Goal: Task Accomplishment & Management: Use online tool/utility

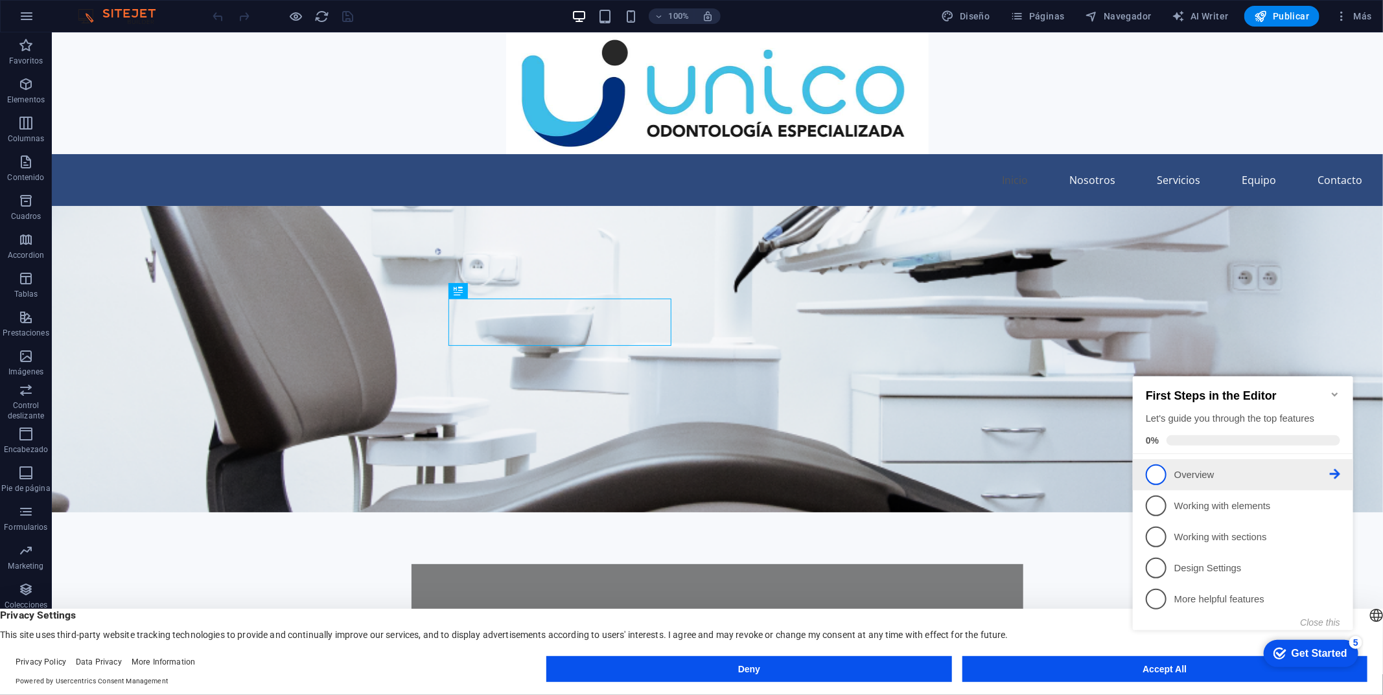
click at [1155, 472] on span "1" at bounding box center [1155, 474] width 21 height 21
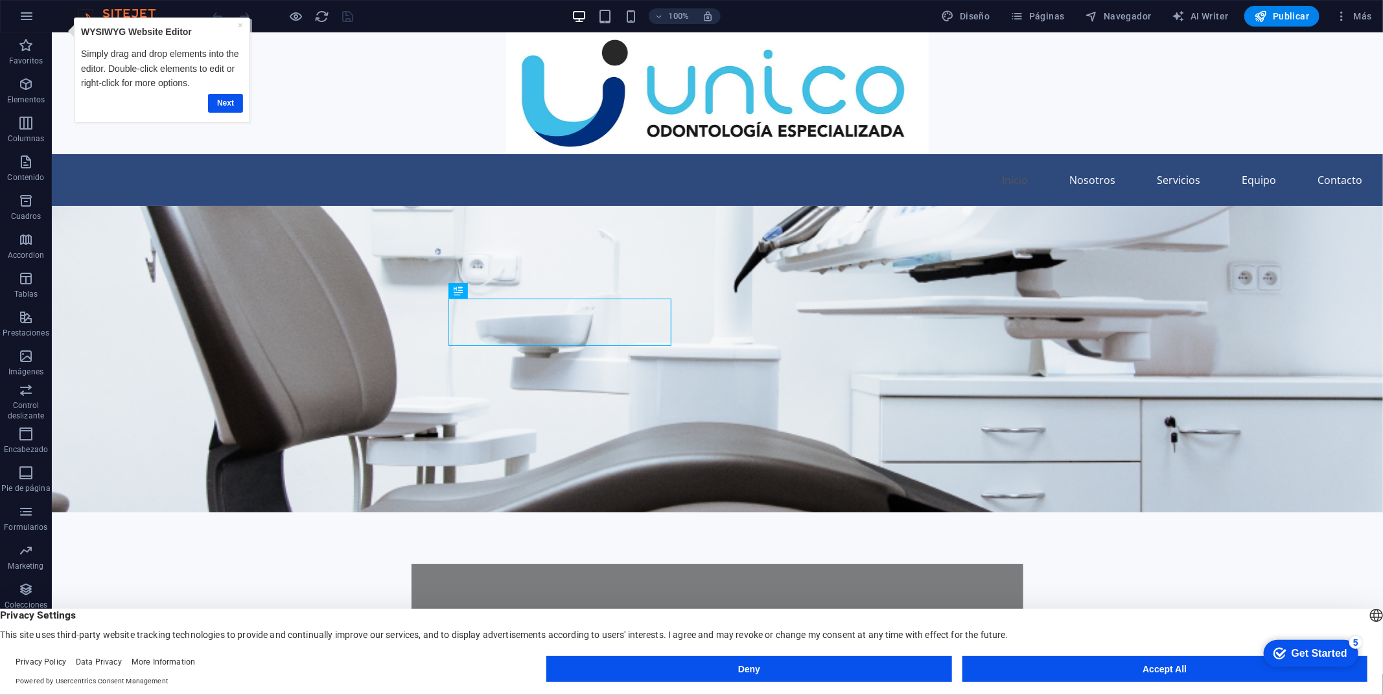
click at [1319, 643] on div "checkmark Get Started 5" at bounding box center [1310, 653] width 95 height 27
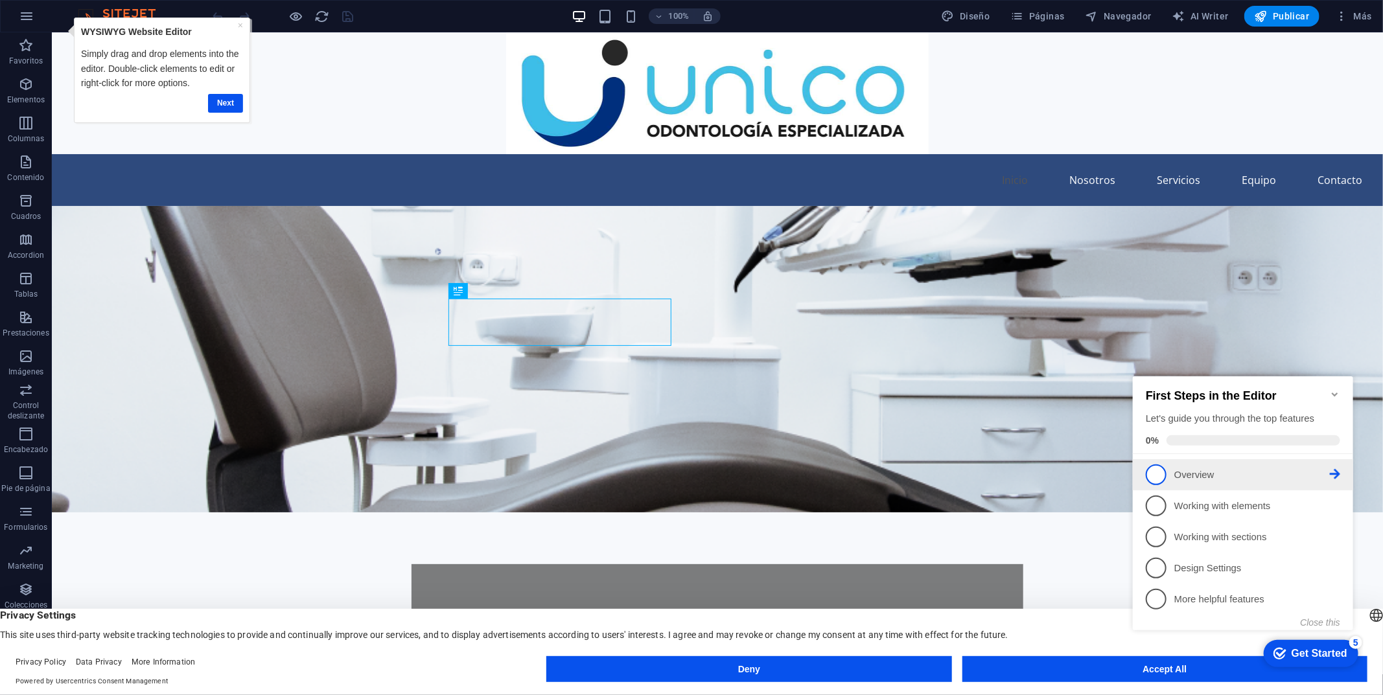
click at [1201, 468] on p "Overview - incomplete" at bounding box center [1252, 475] width 156 height 14
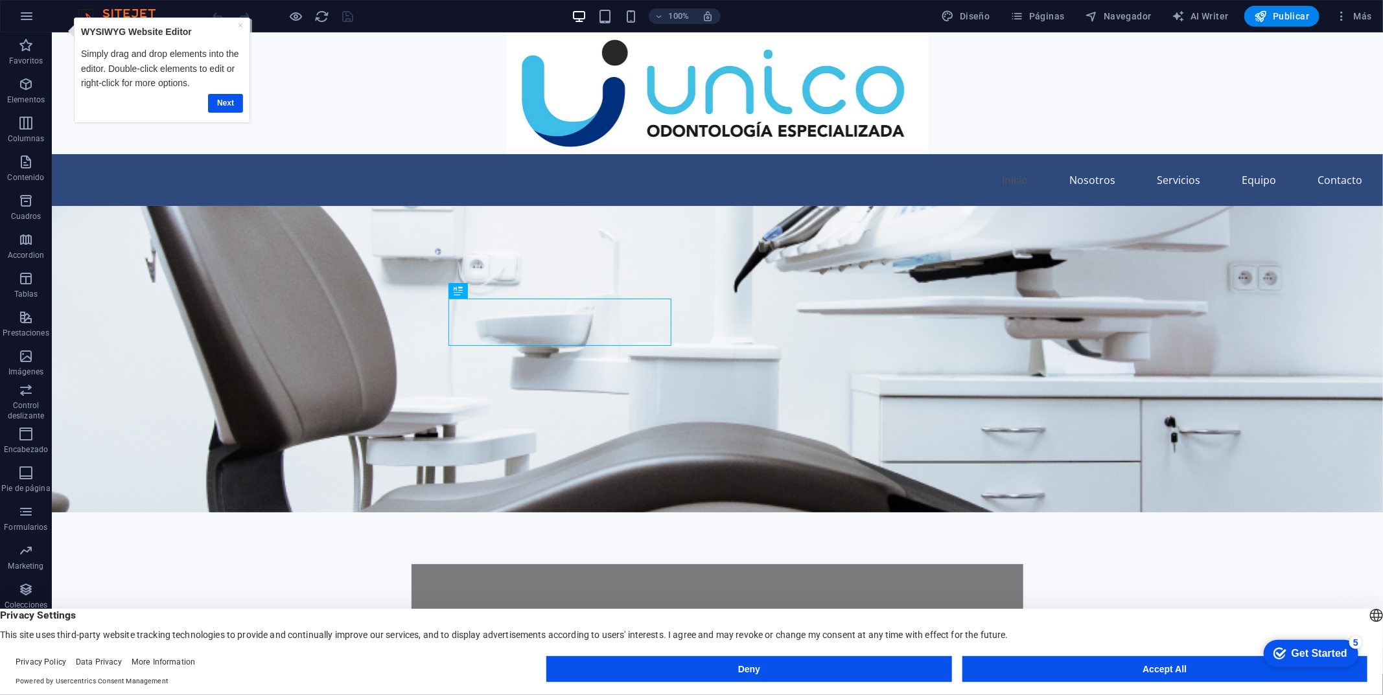
click at [1306, 643] on div "checkmark Get Started 5" at bounding box center [1310, 653] width 95 height 27
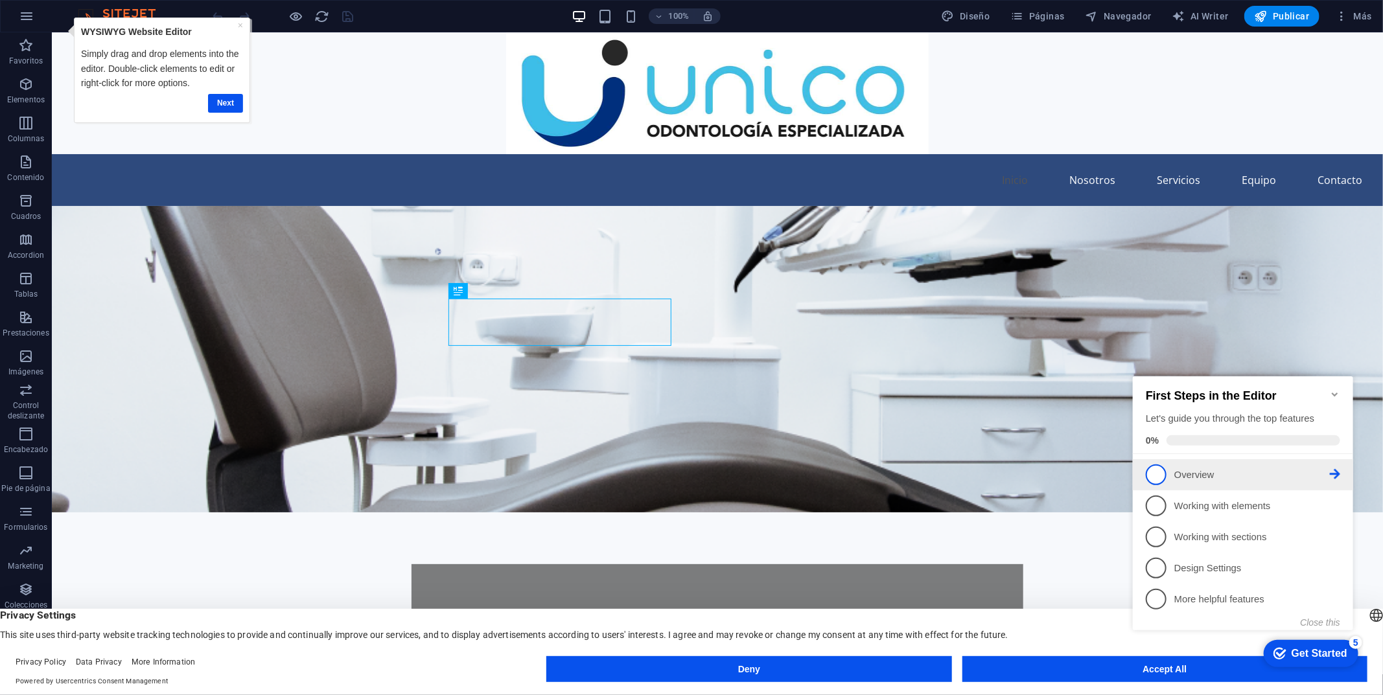
click at [1330, 474] on icon at bounding box center [1334, 474] width 10 height 10
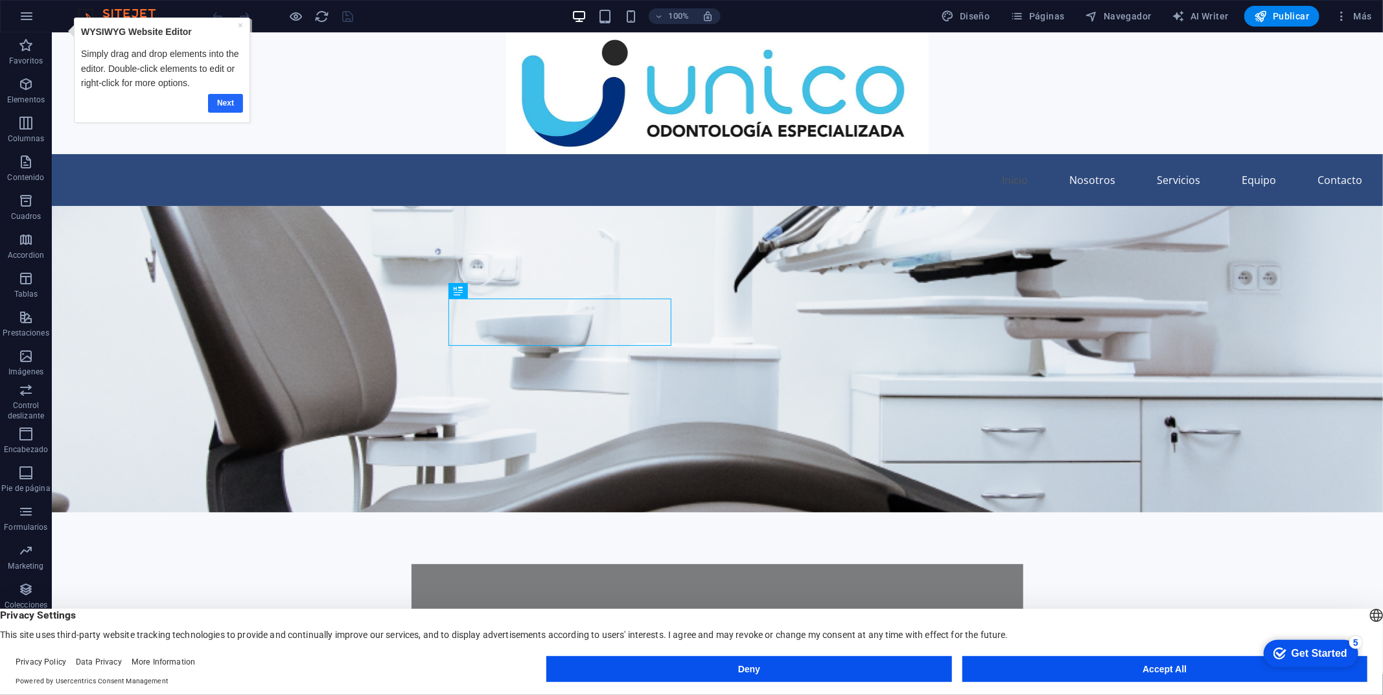
click at [224, 103] on link "Next" at bounding box center [225, 102] width 35 height 19
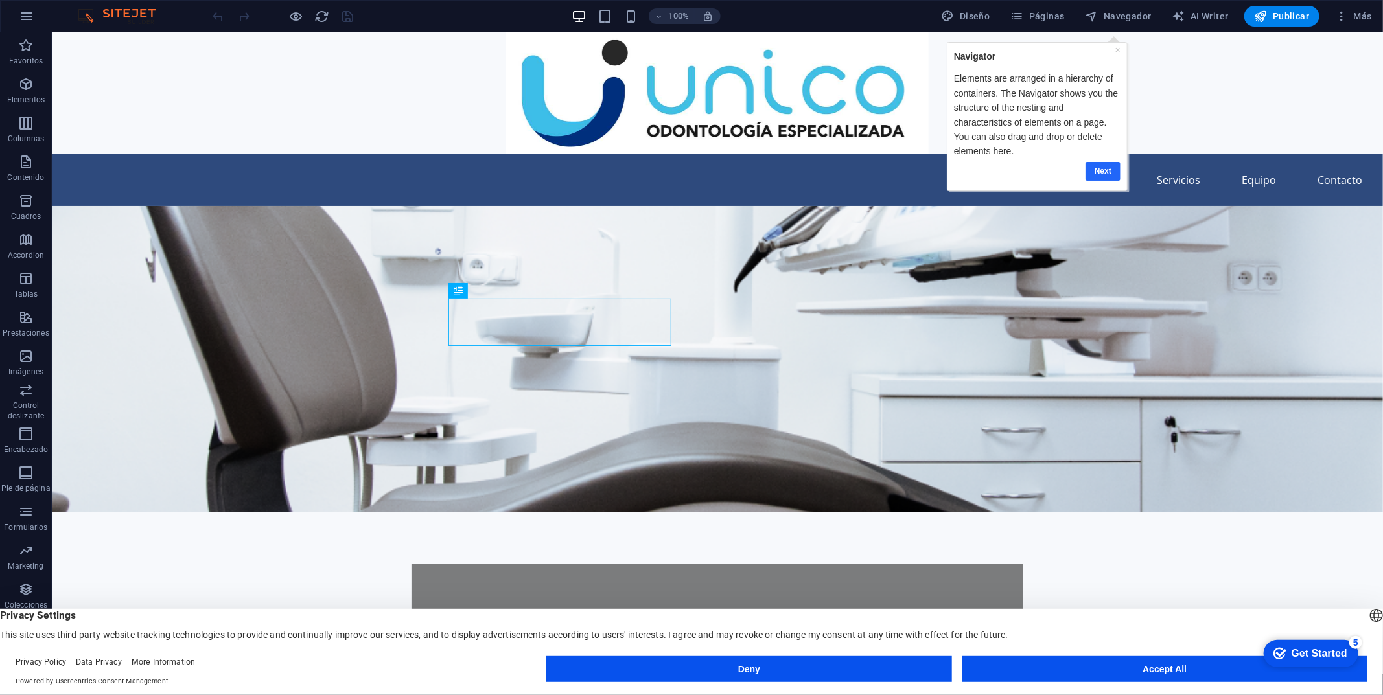
click at [1110, 169] on link "Next" at bounding box center [1102, 170] width 35 height 19
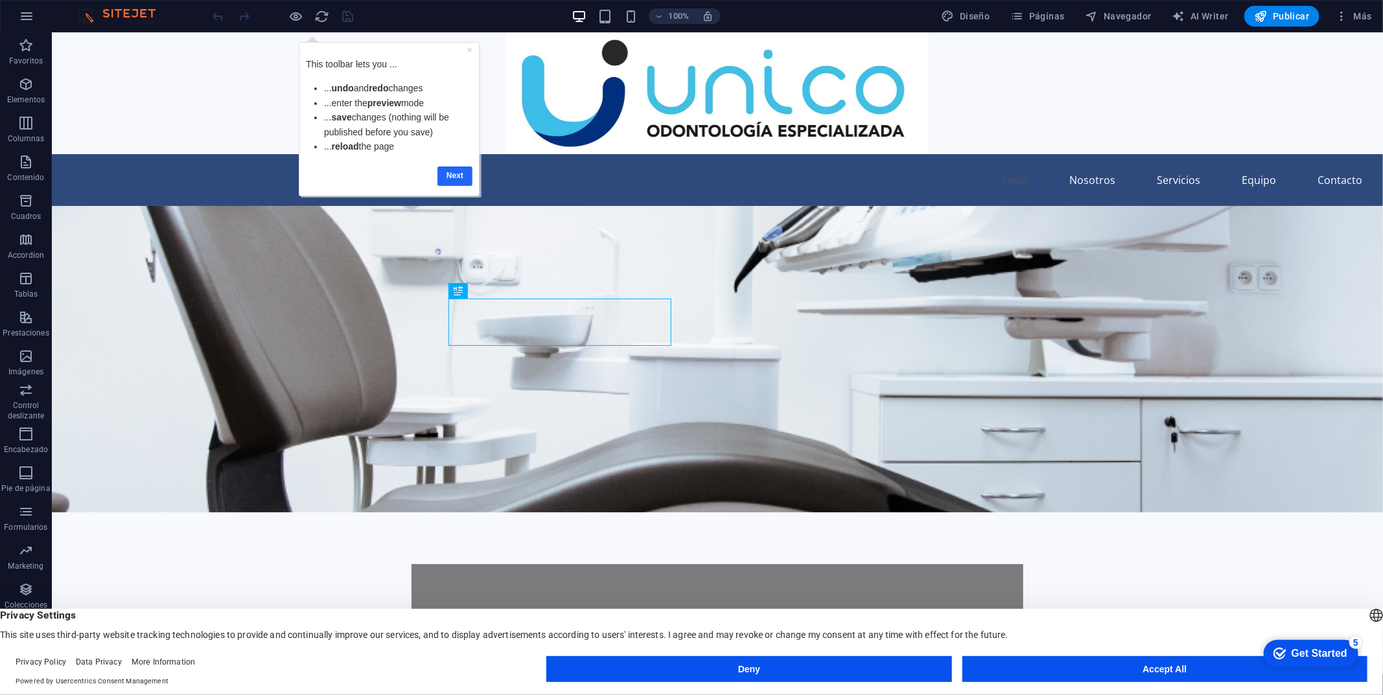
click at [463, 176] on link "Next" at bounding box center [454, 175] width 35 height 19
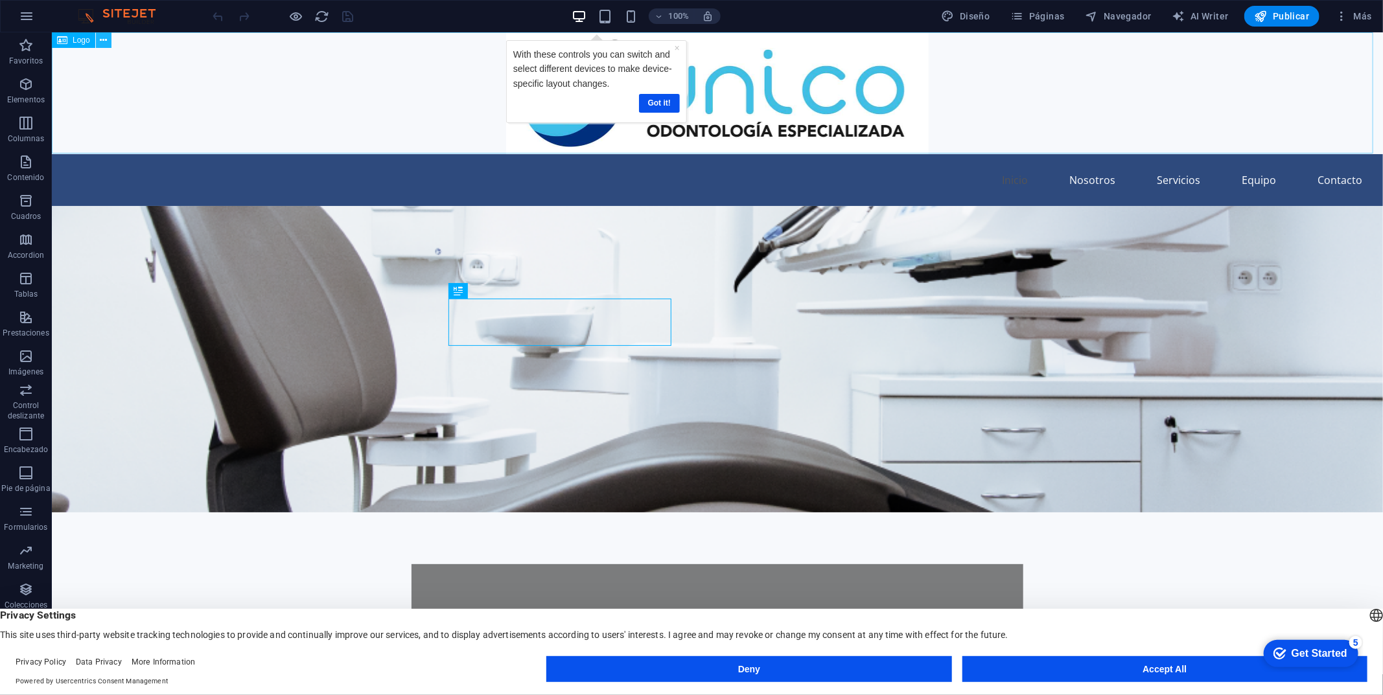
click at [99, 40] on button at bounding box center [104, 40] width 16 height 16
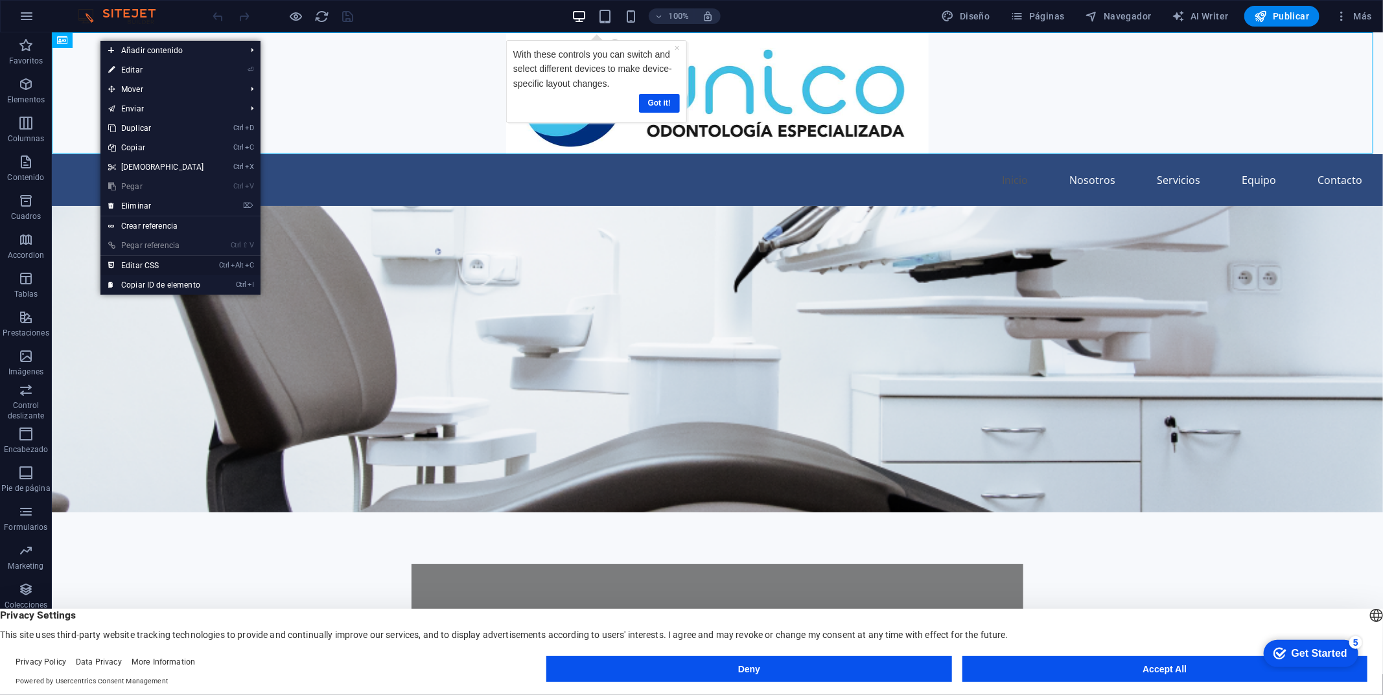
click at [152, 261] on link "Ctrl Alt C Editar CSS" at bounding box center [155, 265] width 111 height 19
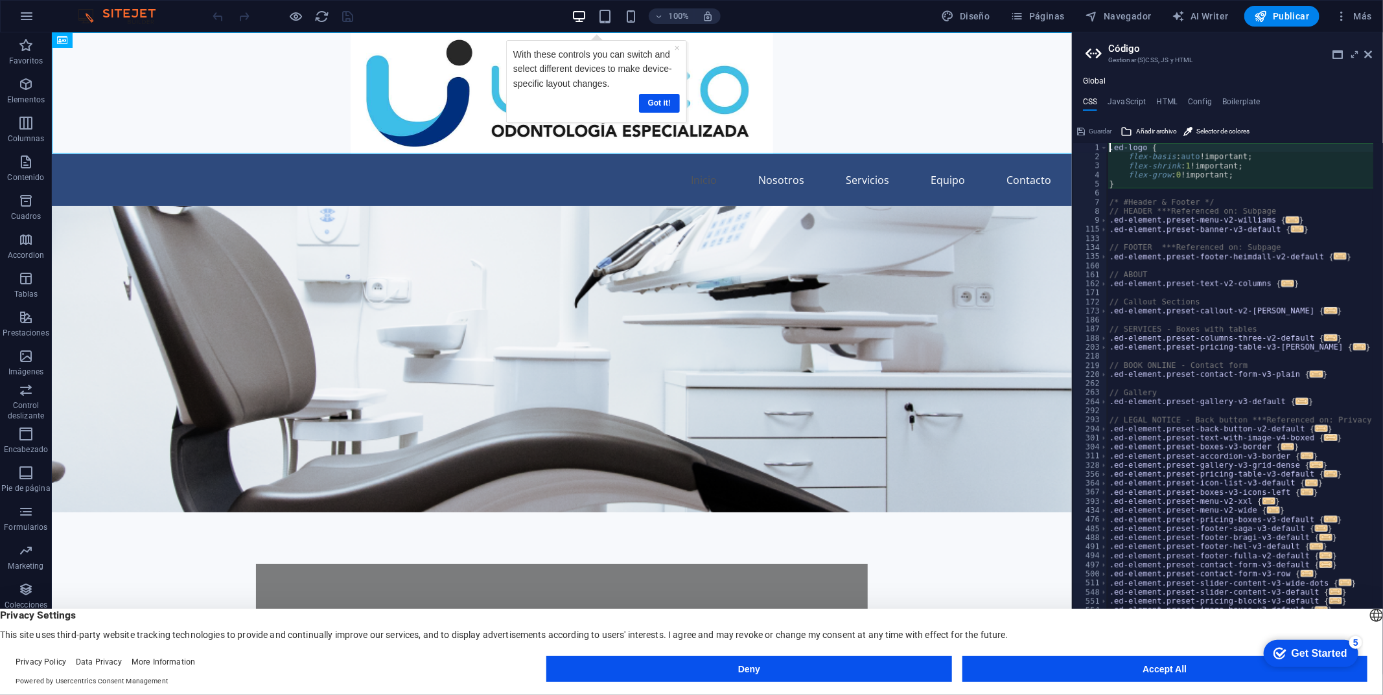
type textarea "flex-basis: auto!important;"
click at [1367, 59] on icon at bounding box center [1369, 54] width 8 height 10
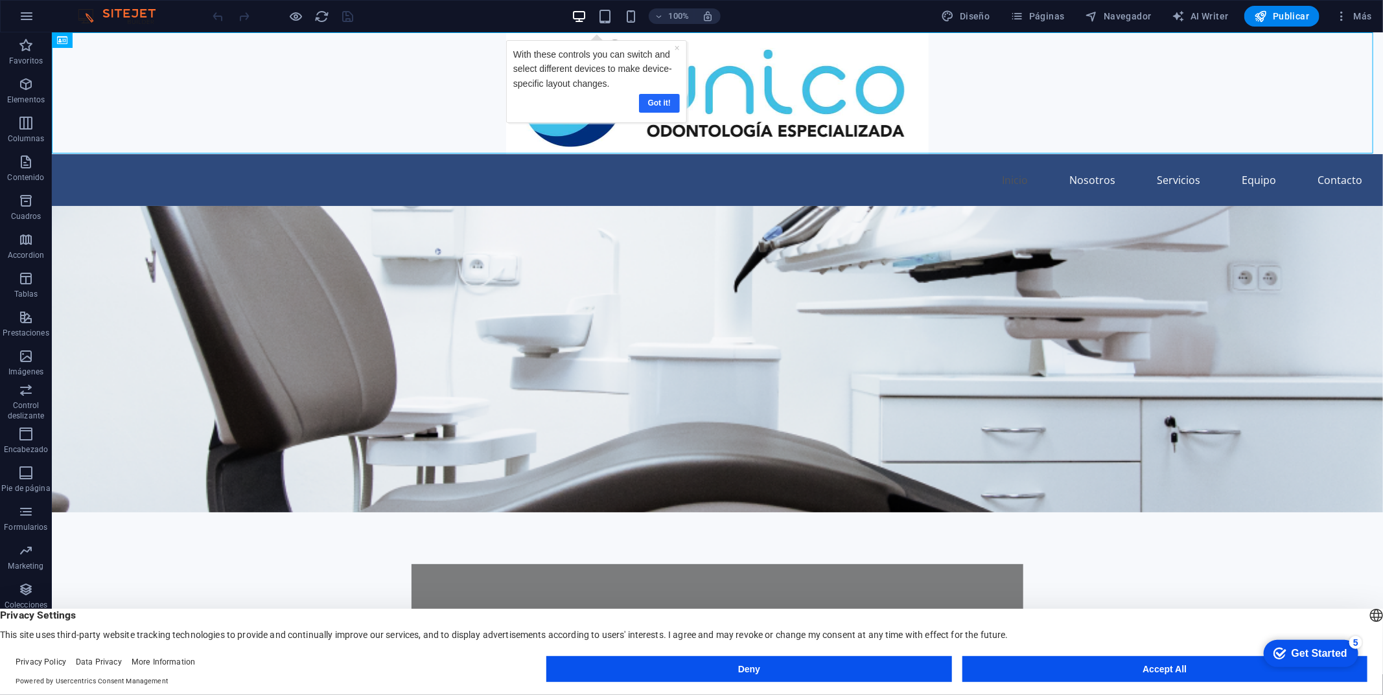
click at [660, 99] on link "Got it!" at bounding box center [658, 102] width 41 height 19
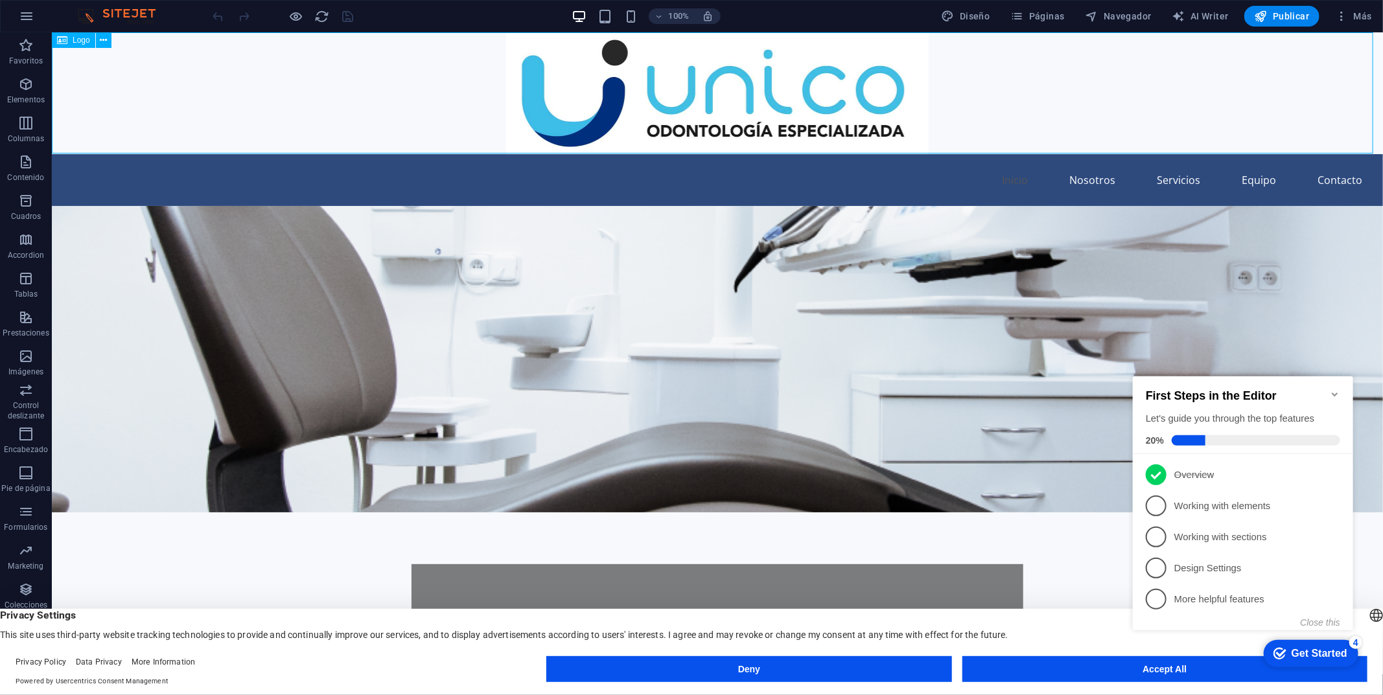
click at [71, 43] on div "Logo" at bounding box center [73, 40] width 43 height 16
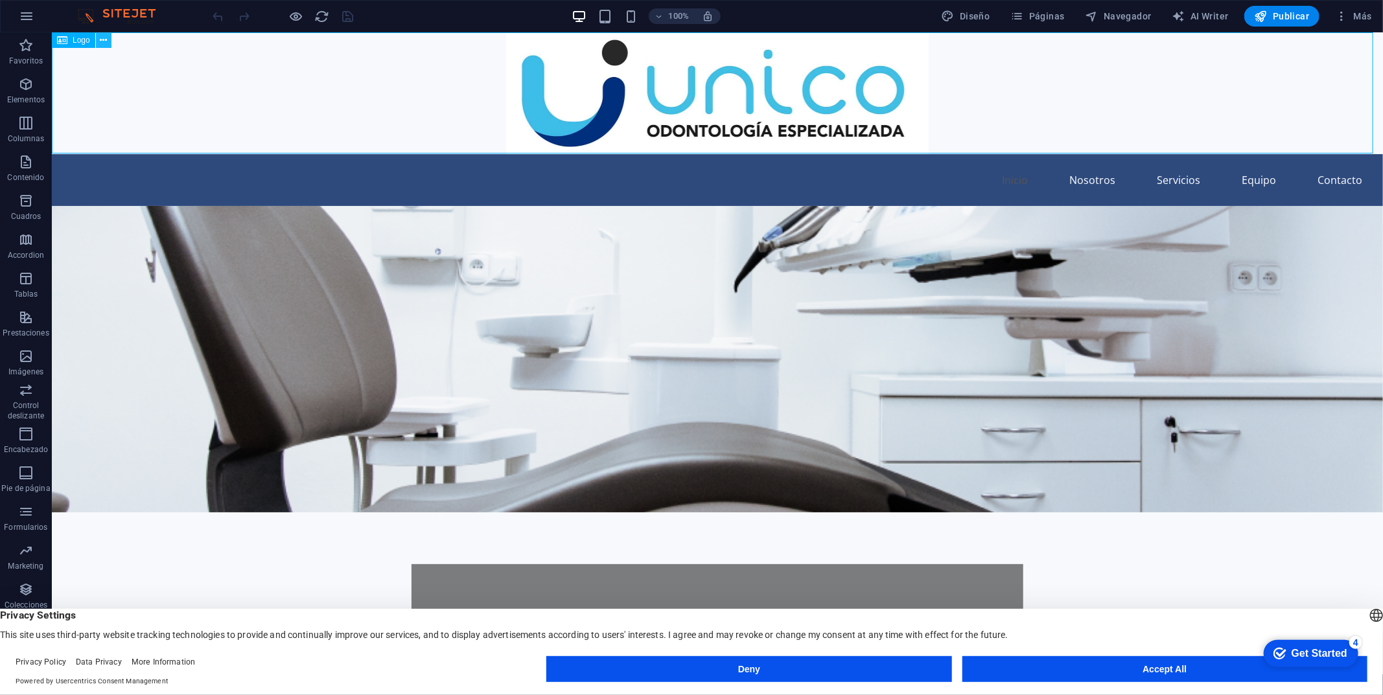
click at [108, 43] on button at bounding box center [104, 40] width 16 height 16
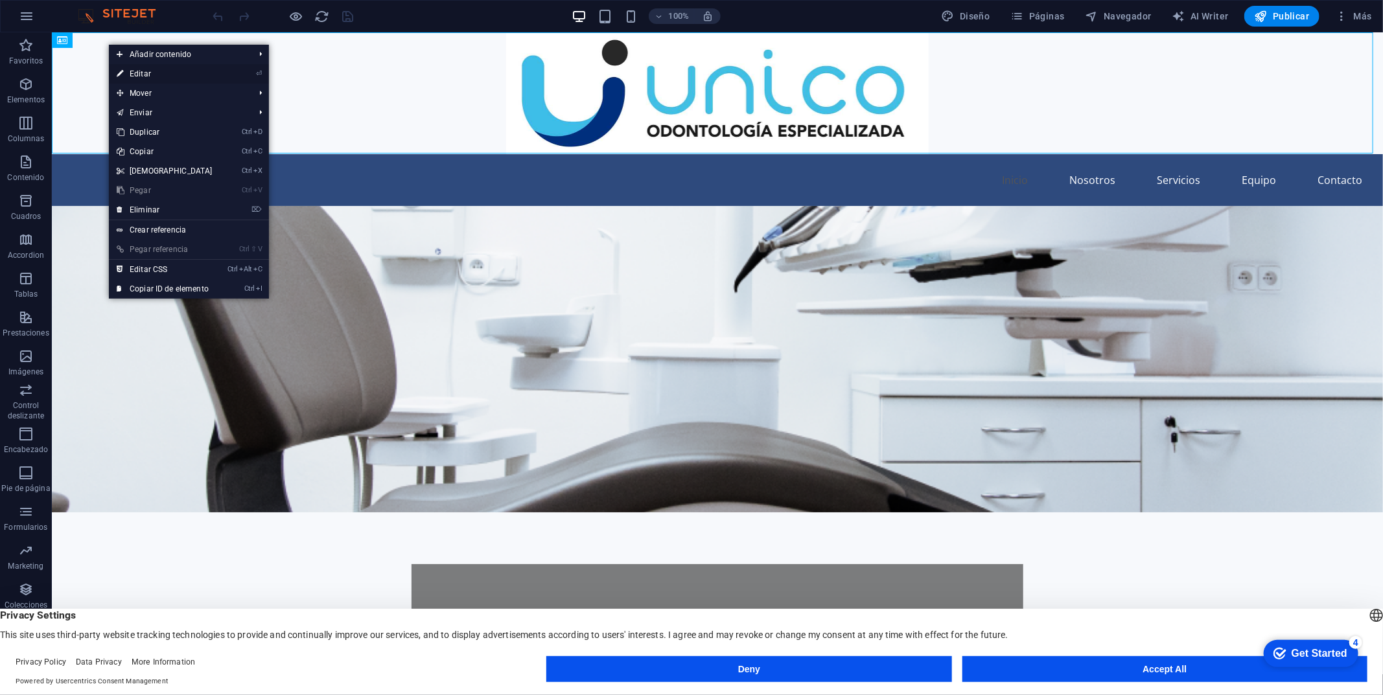
click at [161, 75] on link "⏎ Editar" at bounding box center [164, 73] width 111 height 19
select select "px"
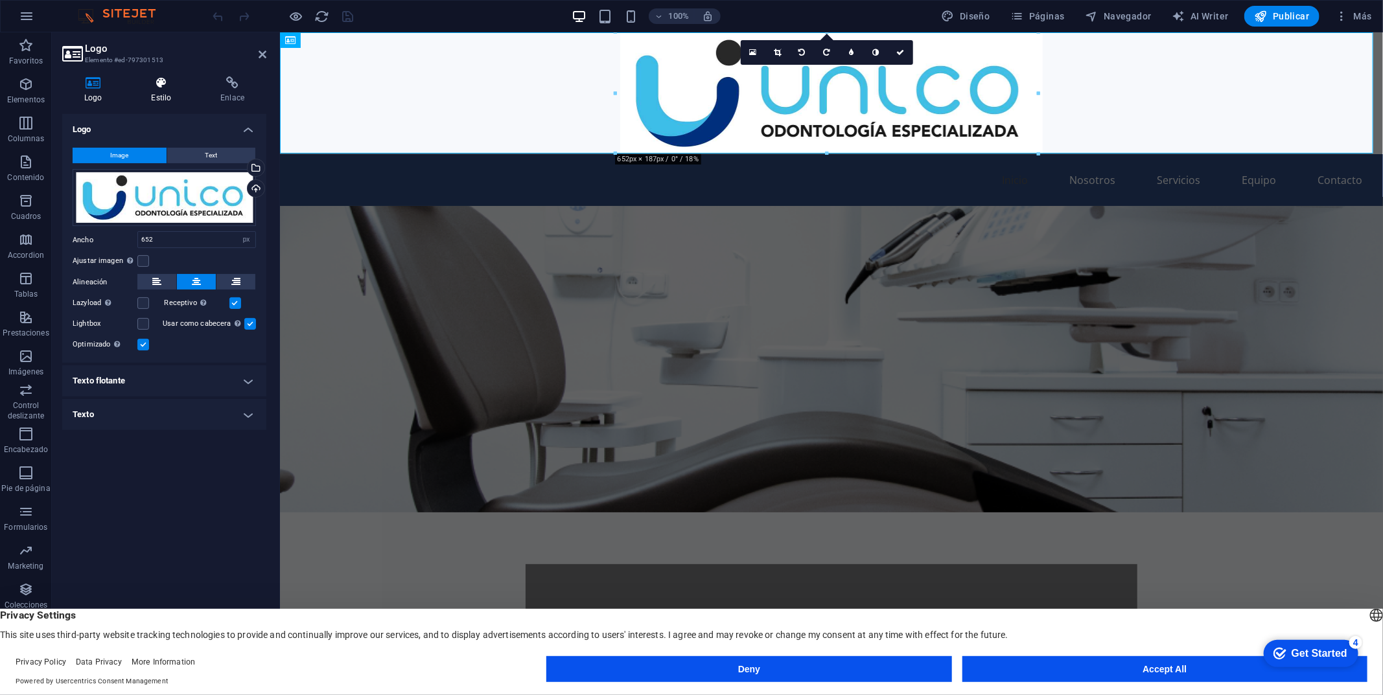
click at [174, 93] on h4 "Estilo" at bounding box center [163, 89] width 69 height 27
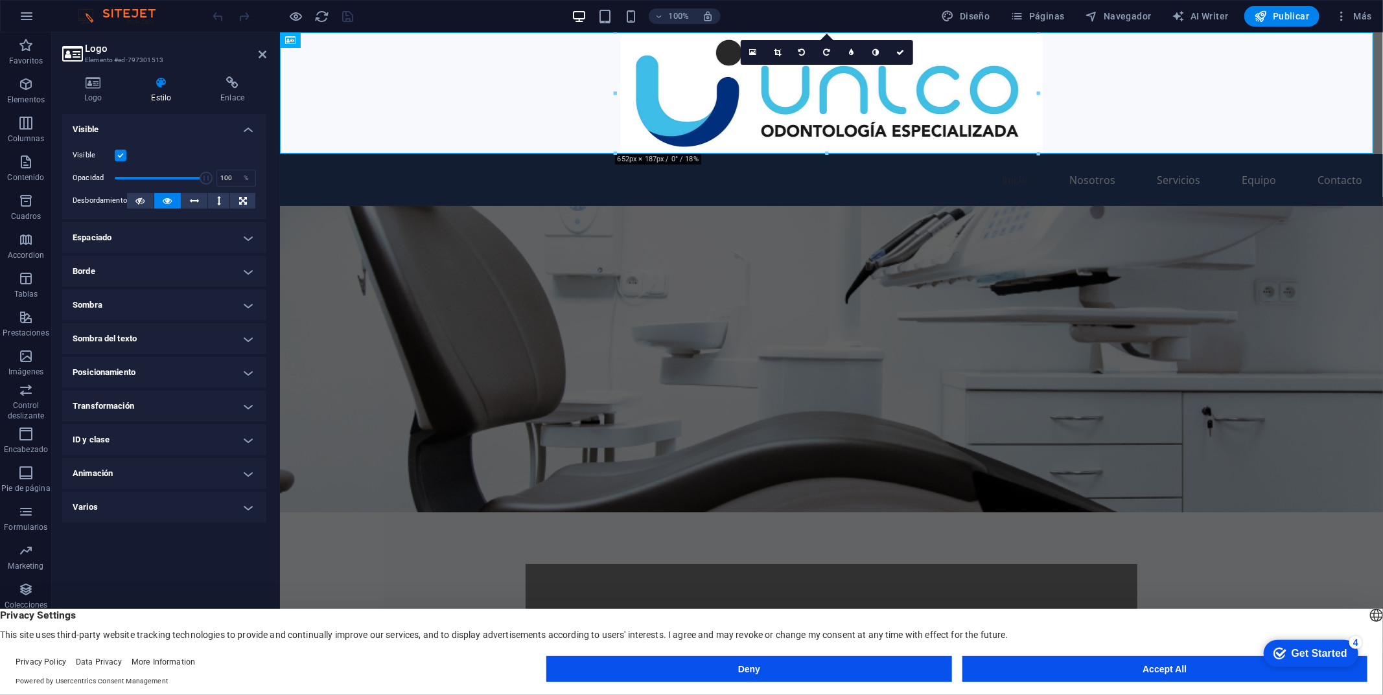
click at [119, 152] on label at bounding box center [121, 156] width 12 height 12
click at [0, 0] on input "Visible" at bounding box center [0, 0] width 0 height 0
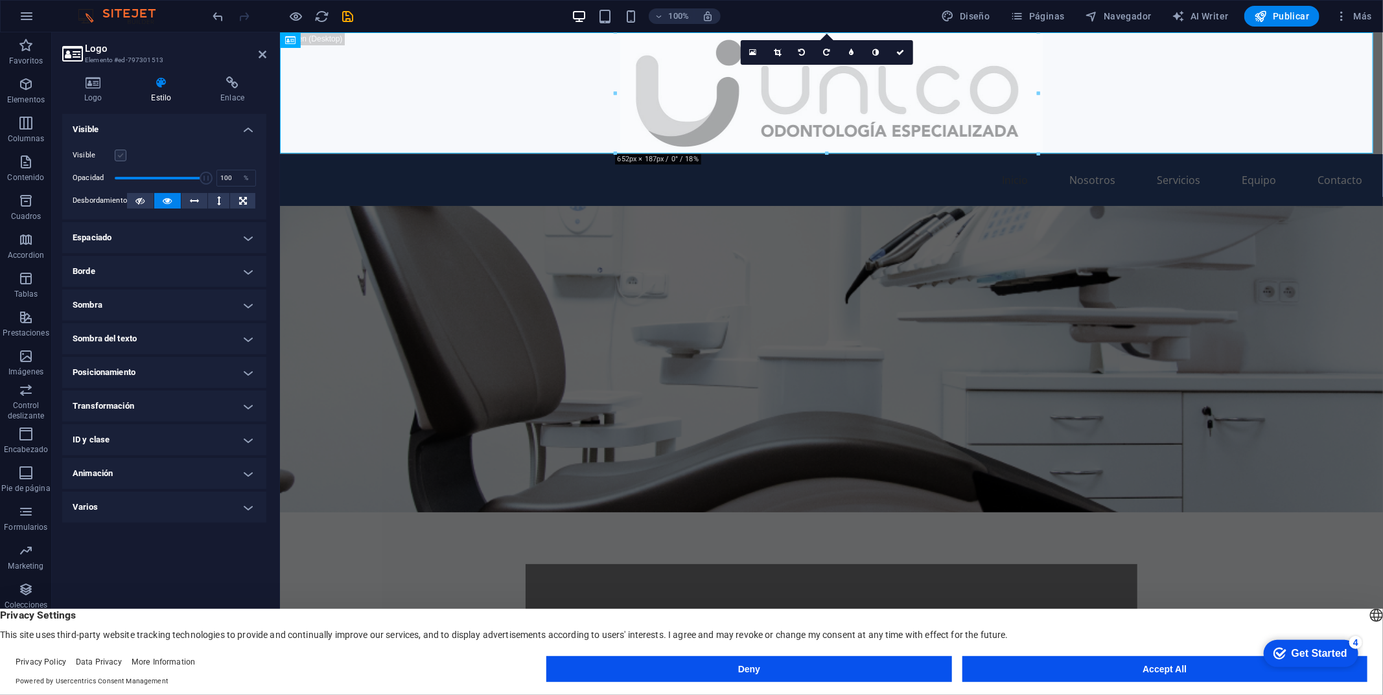
click at [119, 152] on label at bounding box center [121, 156] width 12 height 12
click at [0, 0] on input "Visible" at bounding box center [0, 0] width 0 height 0
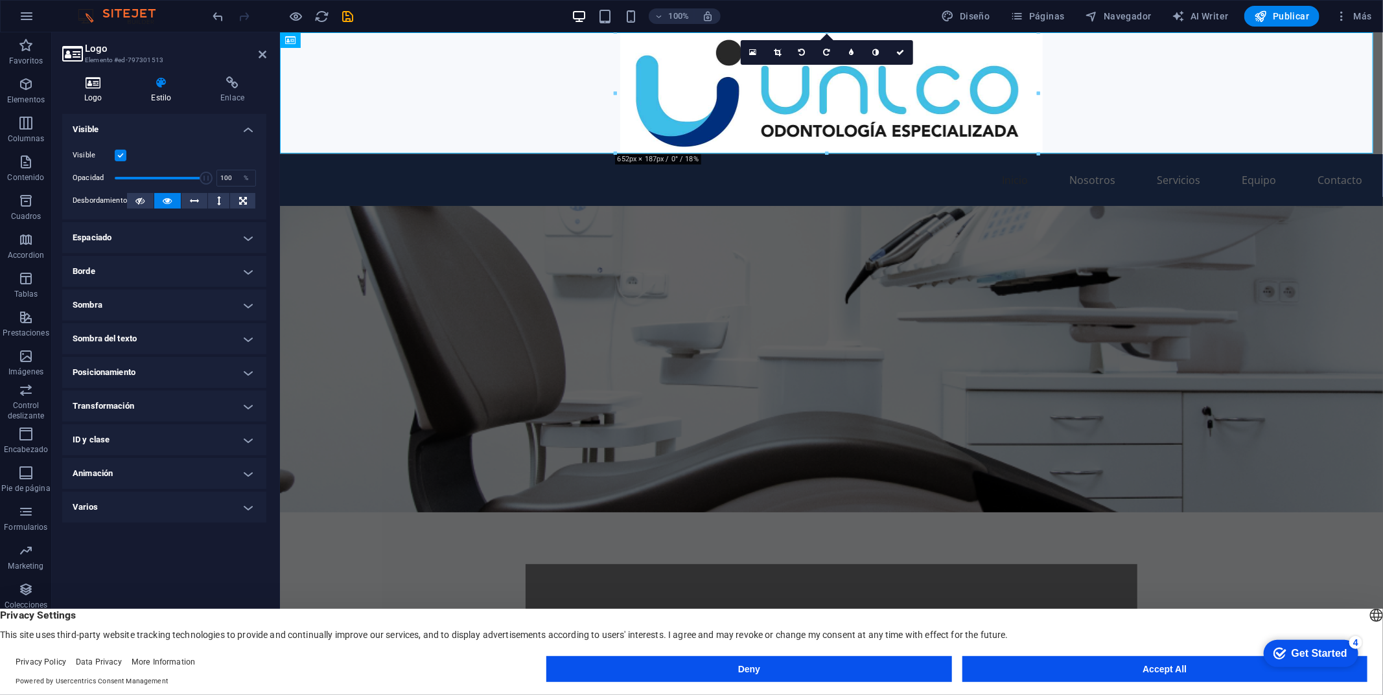
click at [98, 86] on icon at bounding box center [93, 82] width 62 height 13
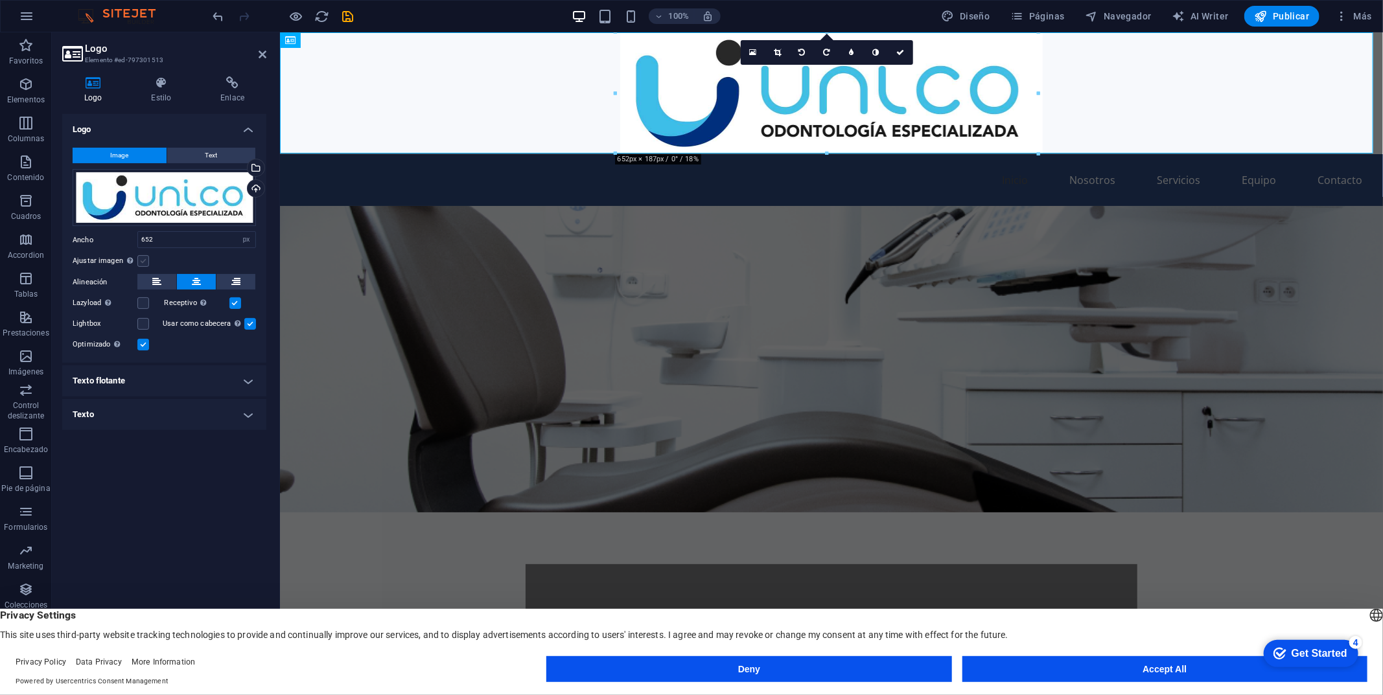
click at [143, 262] on label at bounding box center [143, 261] width 12 height 12
click at [0, 0] on input "Ajustar imagen Ajustar imagen automáticamente a un ancho y alto fijo" at bounding box center [0, 0] width 0 height 0
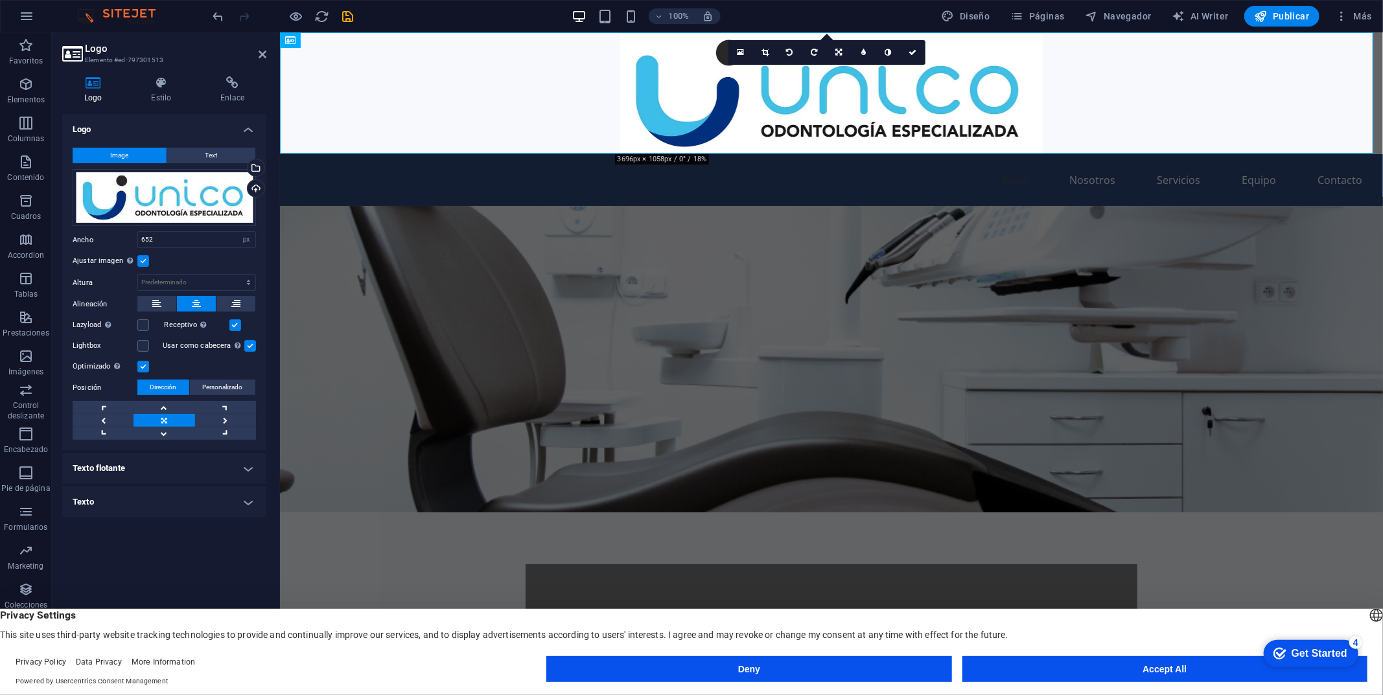
click at [143, 262] on label at bounding box center [143, 261] width 12 height 12
click at [0, 0] on input "Ajustar imagen Ajustar imagen automáticamente a un ancho y alto fijo" at bounding box center [0, 0] width 0 height 0
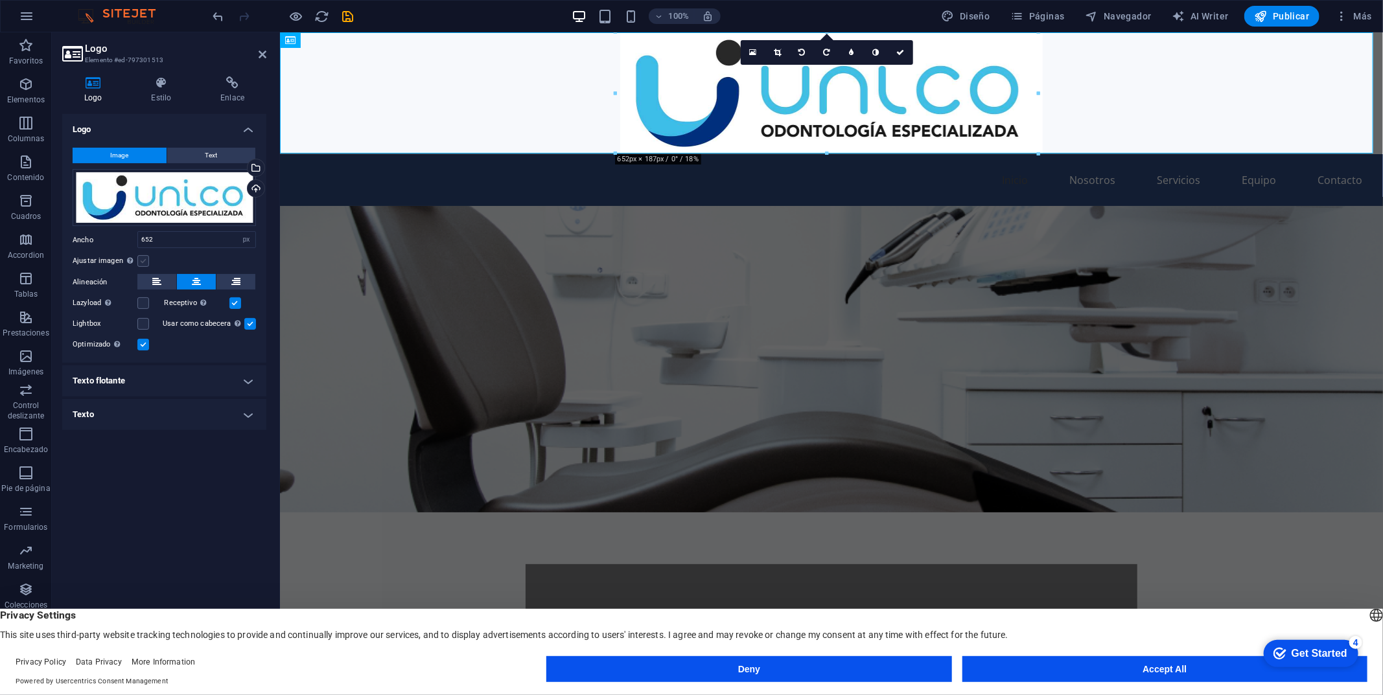
click at [143, 262] on label at bounding box center [143, 261] width 12 height 12
click at [0, 0] on input "Ajustar imagen Ajustar imagen automáticamente a un ancho y alto fijo" at bounding box center [0, 0] width 0 height 0
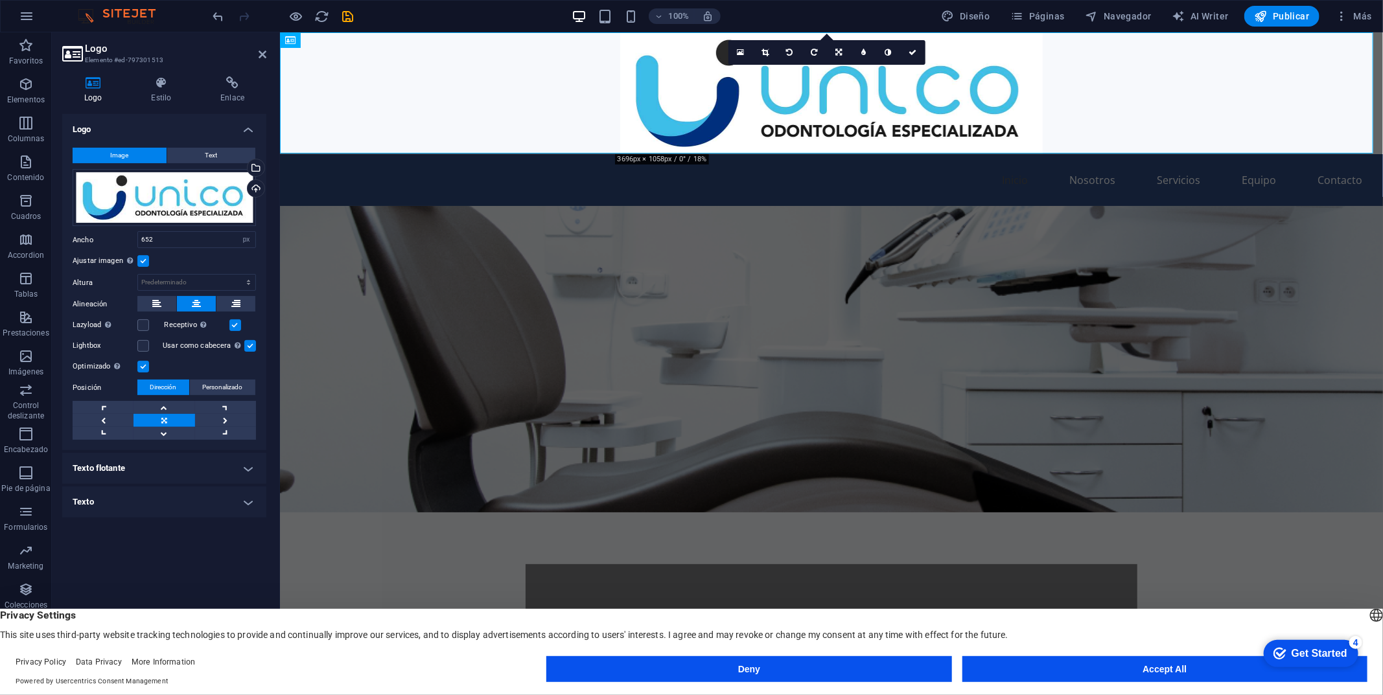
click at [143, 262] on label at bounding box center [143, 261] width 12 height 12
click at [0, 0] on input "Ajustar imagen Ajustar imagen automáticamente a un ancho y alto fijo" at bounding box center [0, 0] width 0 height 0
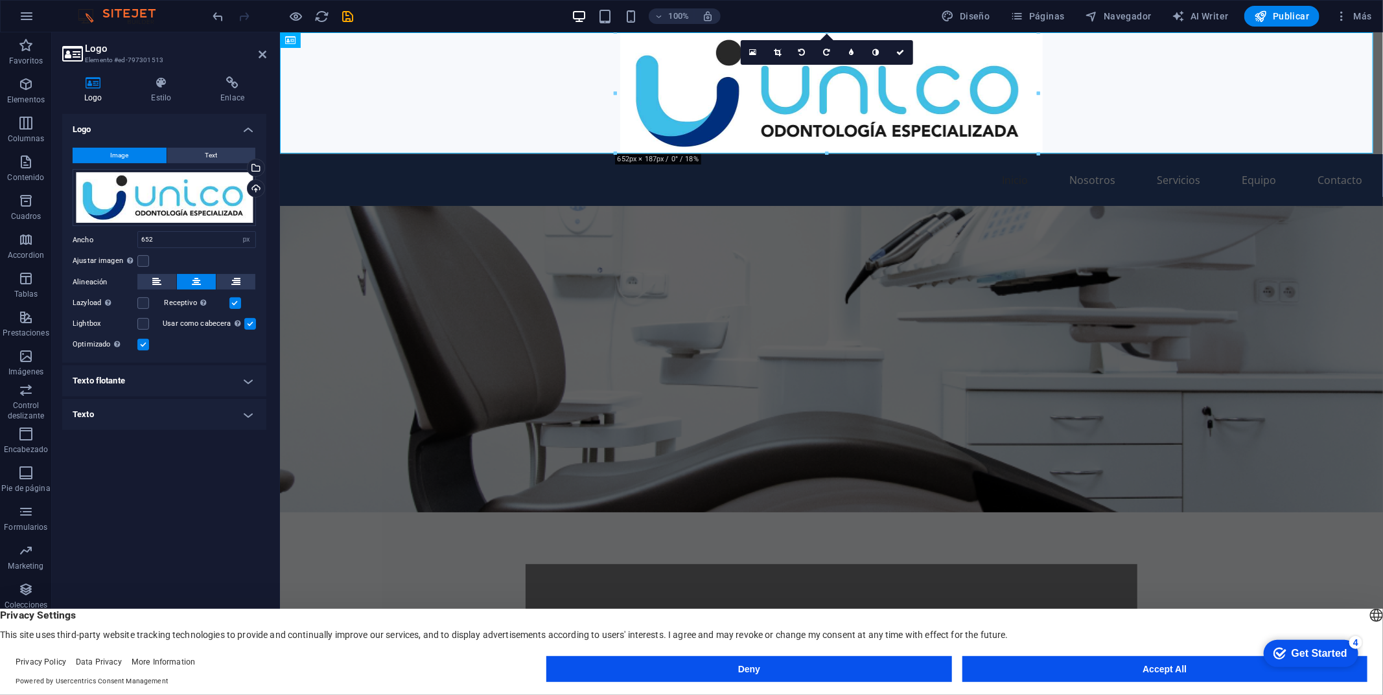
click at [143, 386] on h4 "Texto flotante" at bounding box center [164, 380] width 204 height 31
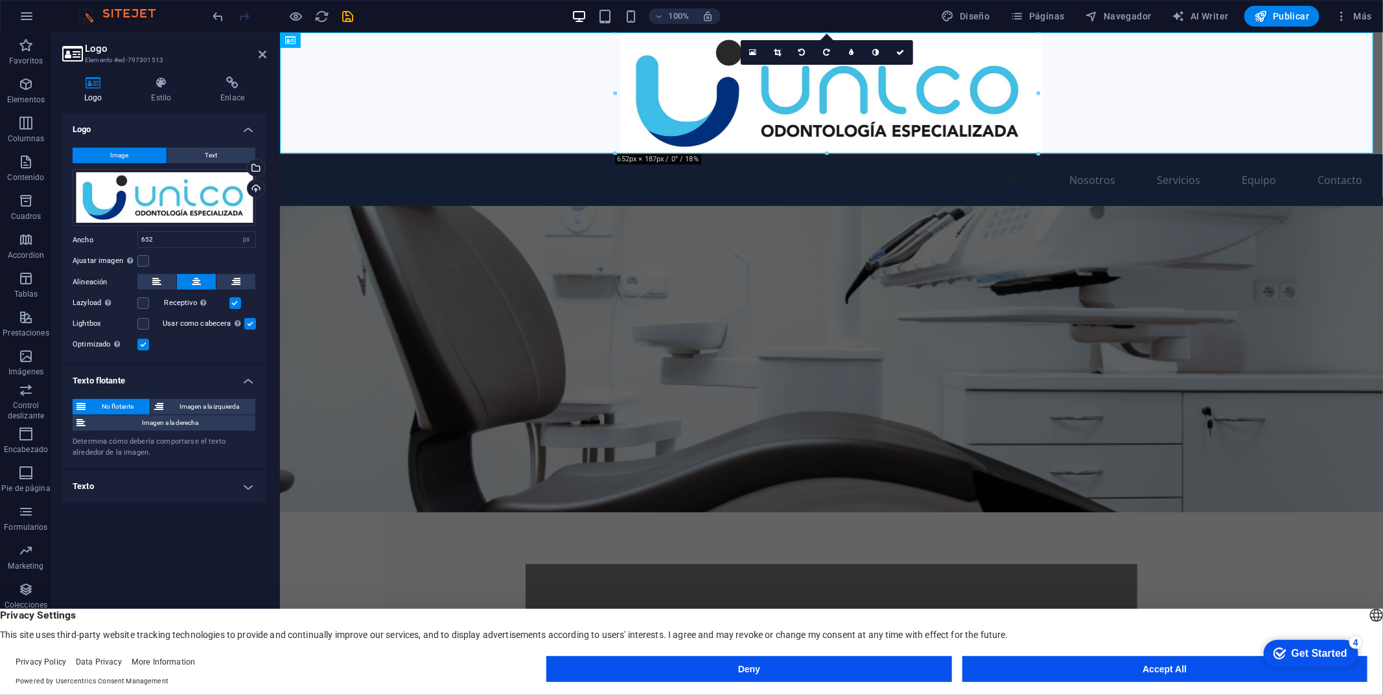
click at [141, 485] on h4 "Texto" at bounding box center [164, 486] width 204 height 31
click at [264, 52] on icon at bounding box center [263, 54] width 8 height 10
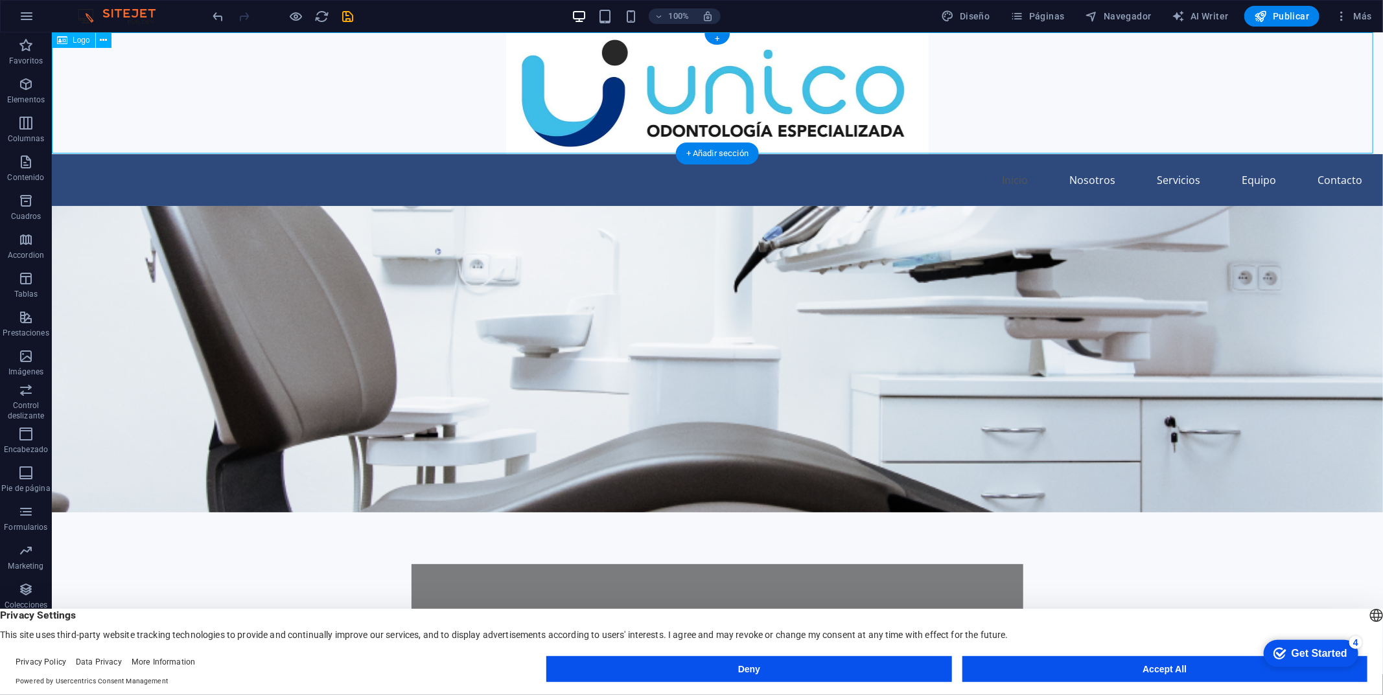
click at [261, 57] on div at bounding box center [716, 93] width 1331 height 122
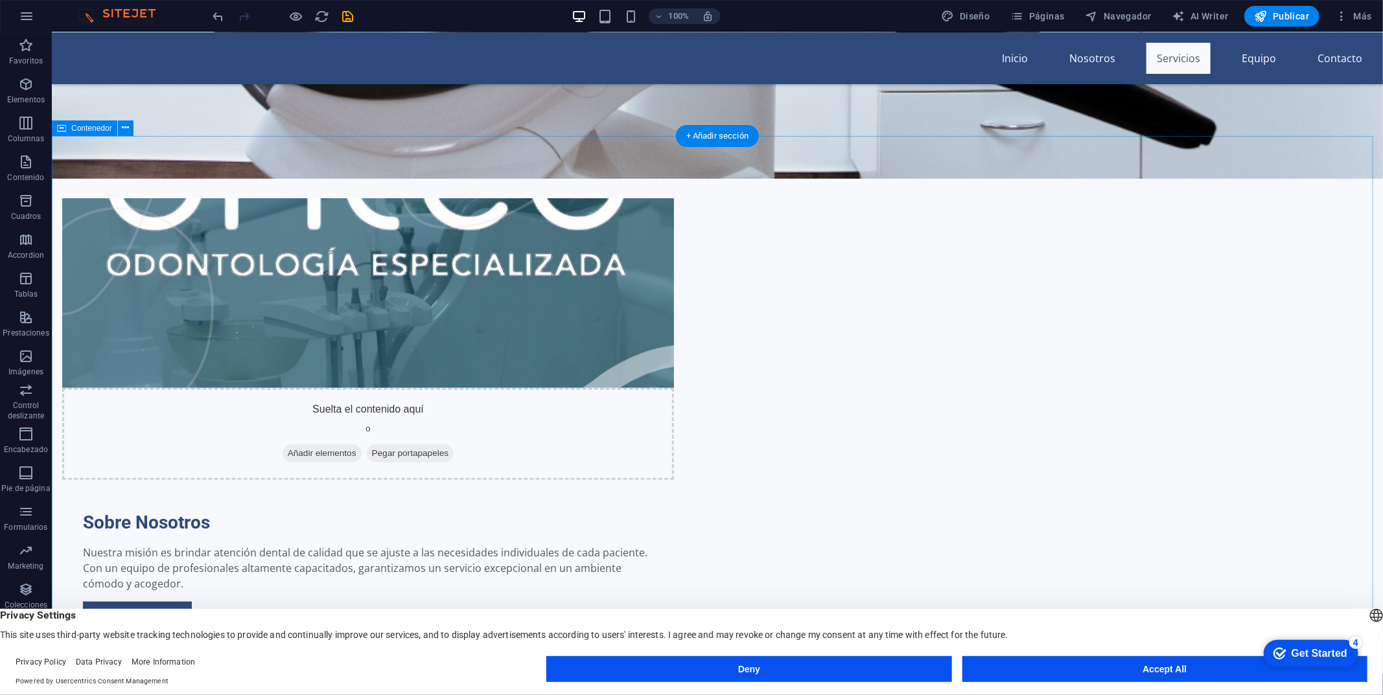
scroll to position [669, 0]
click at [1249, 52] on nav "Inicio Nosotros Servicios Equipo Contacto" at bounding box center [717, 57] width 1310 height 31
click at [1246, 58] on nav "Inicio Nosotros Servicios Equipo Contacto" at bounding box center [717, 57] width 1310 height 31
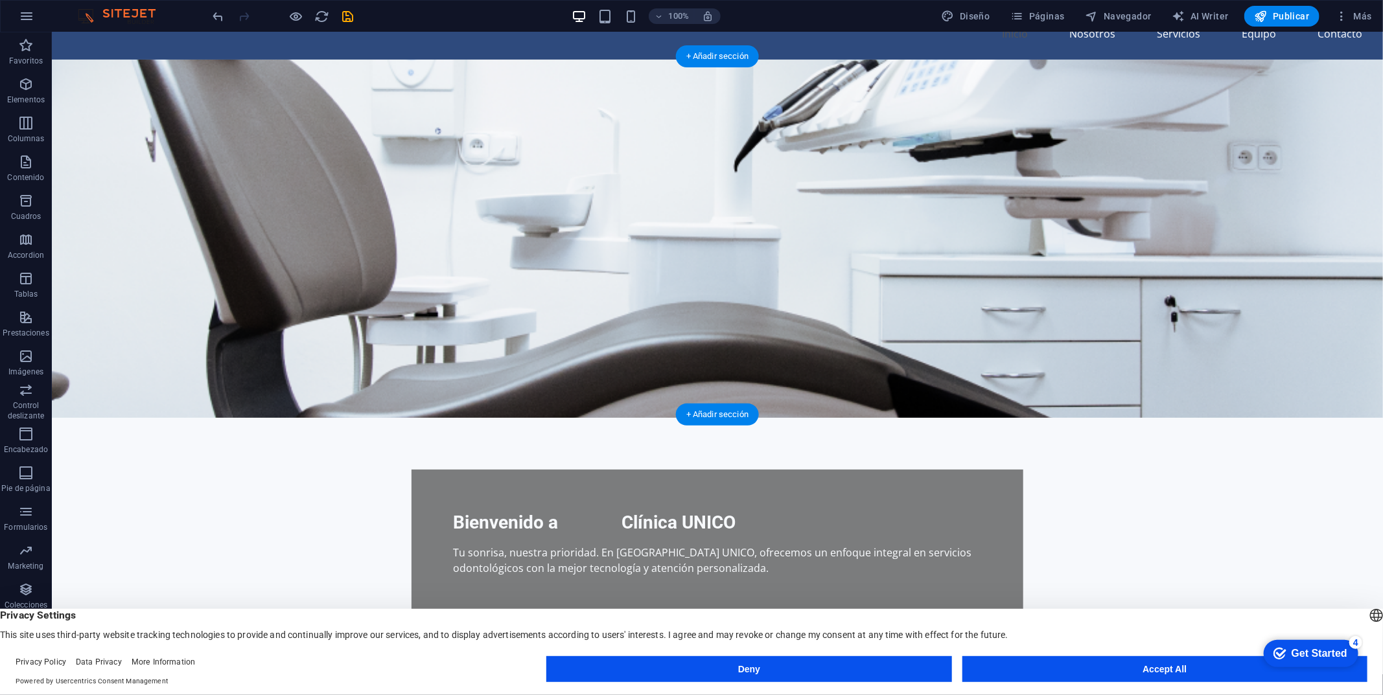
scroll to position [0, 0]
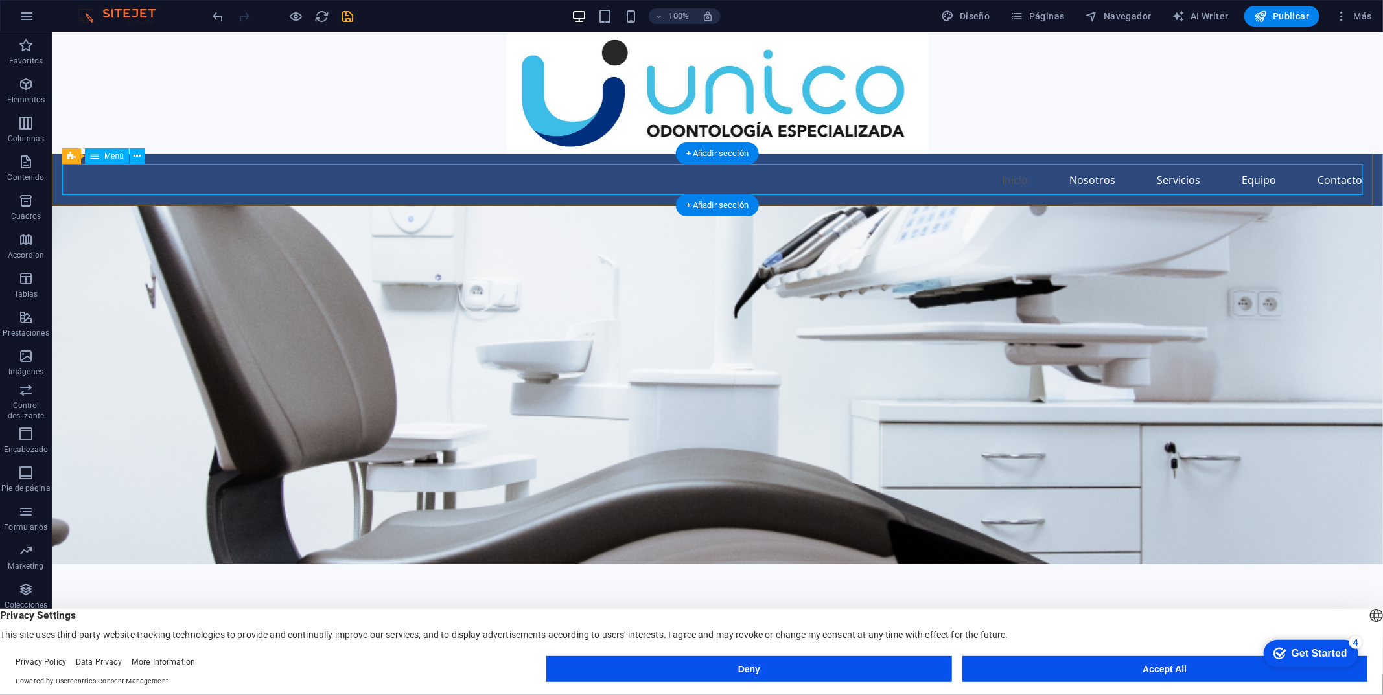
click at [1251, 181] on nav "Inicio Nosotros Servicios Equipo Contacto" at bounding box center [717, 179] width 1310 height 31
select select
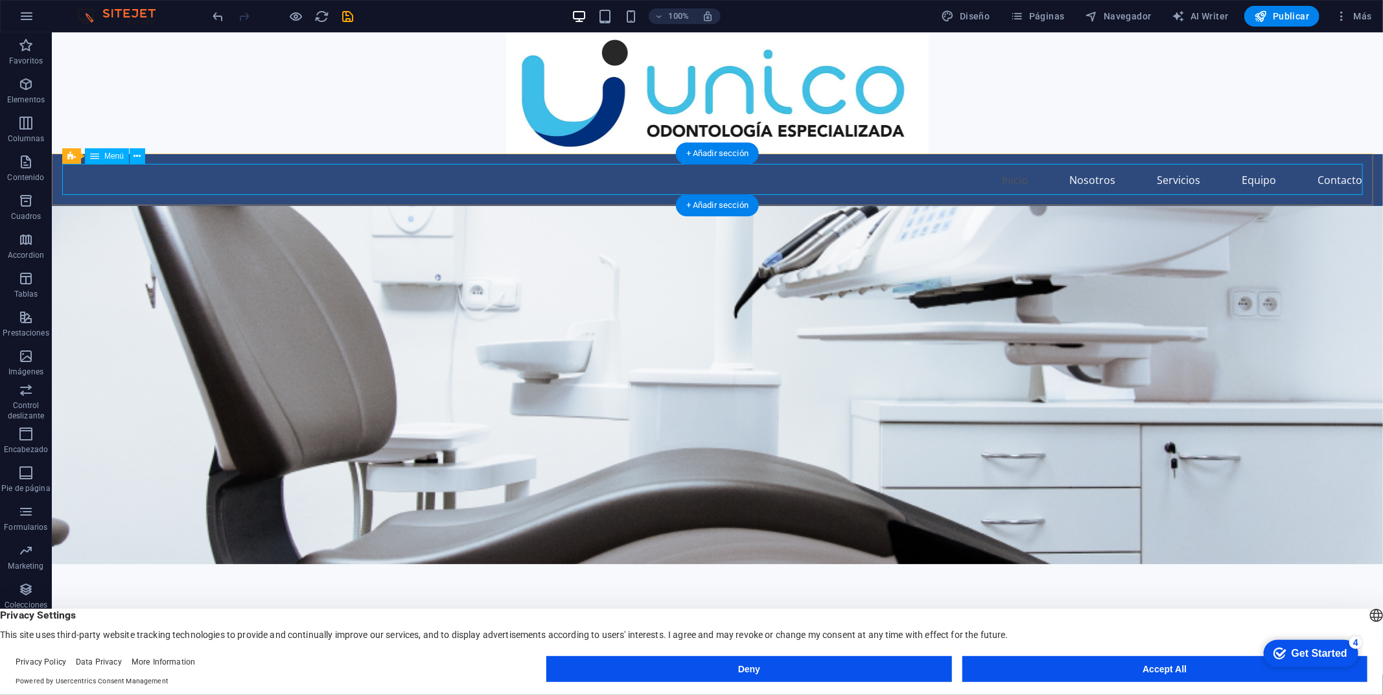
select select
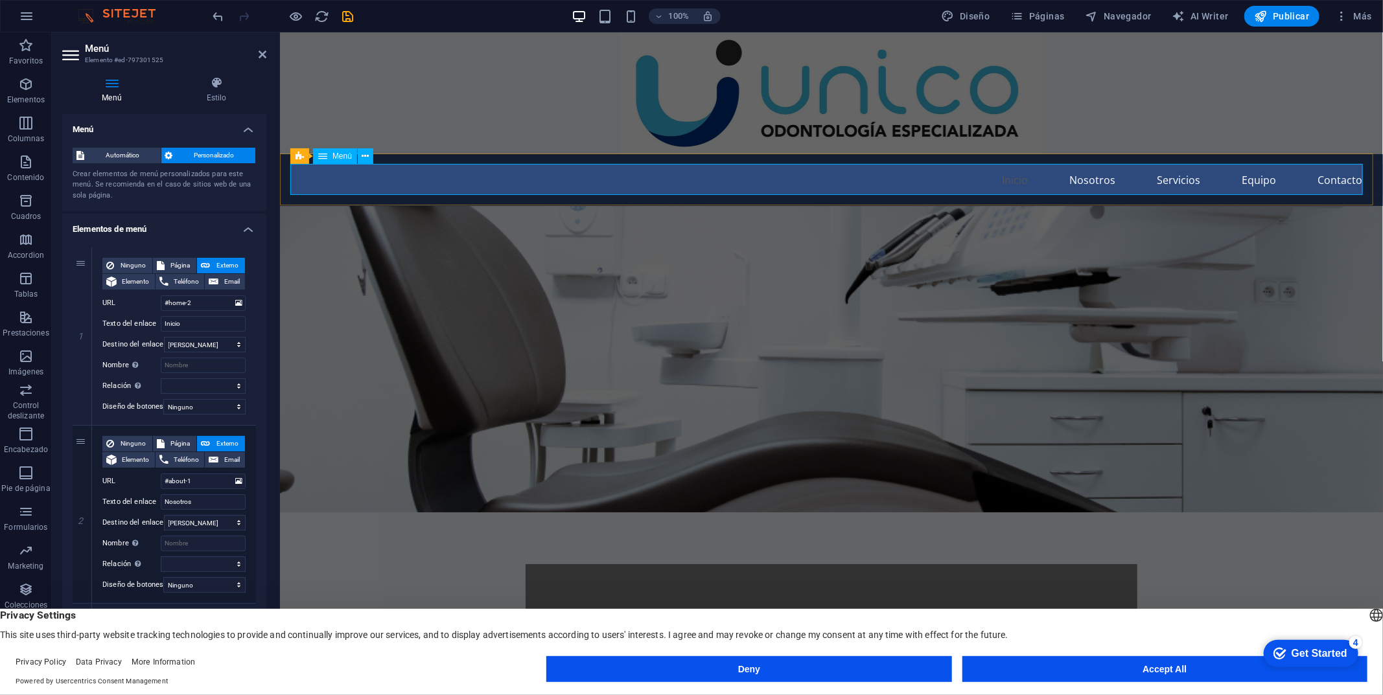
click at [1257, 182] on nav "Inicio Nosotros Servicios Equipo Contacto" at bounding box center [831, 179] width 1082 height 31
click at [364, 156] on icon at bounding box center [365, 157] width 7 height 14
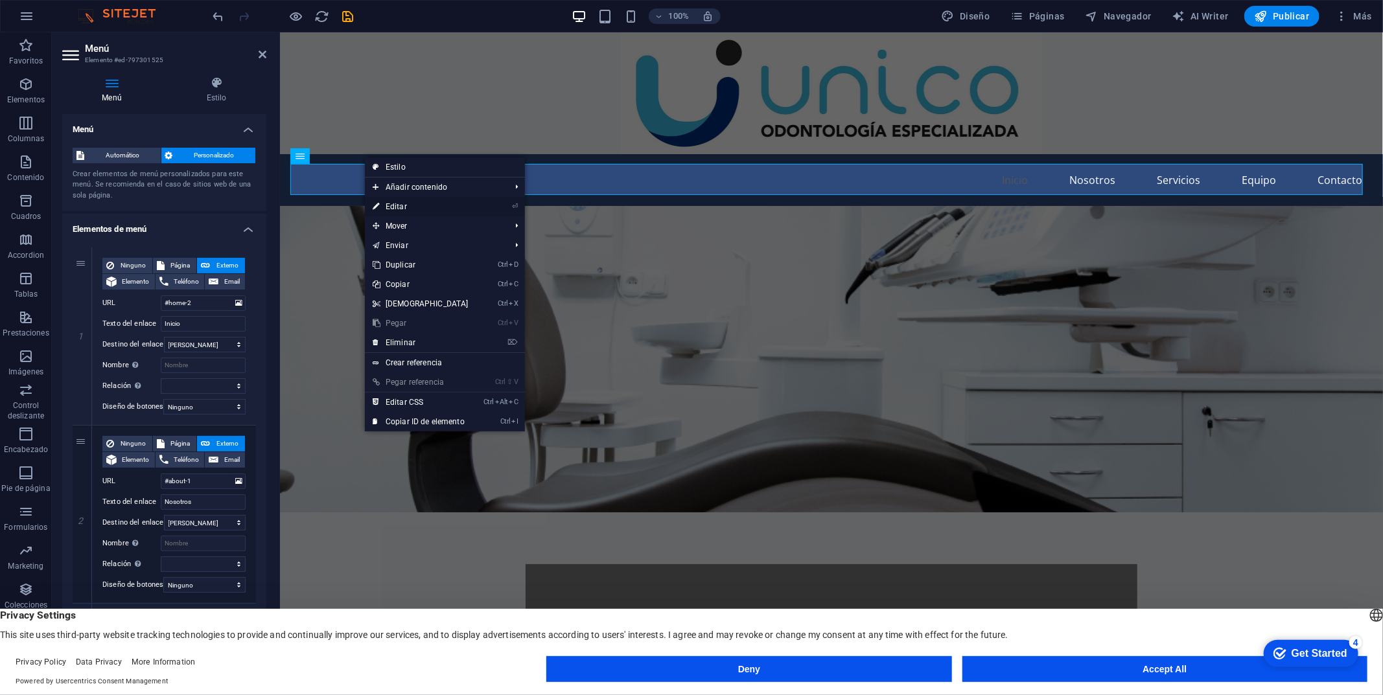
click at [428, 209] on link "⏎ Editar" at bounding box center [420, 206] width 111 height 19
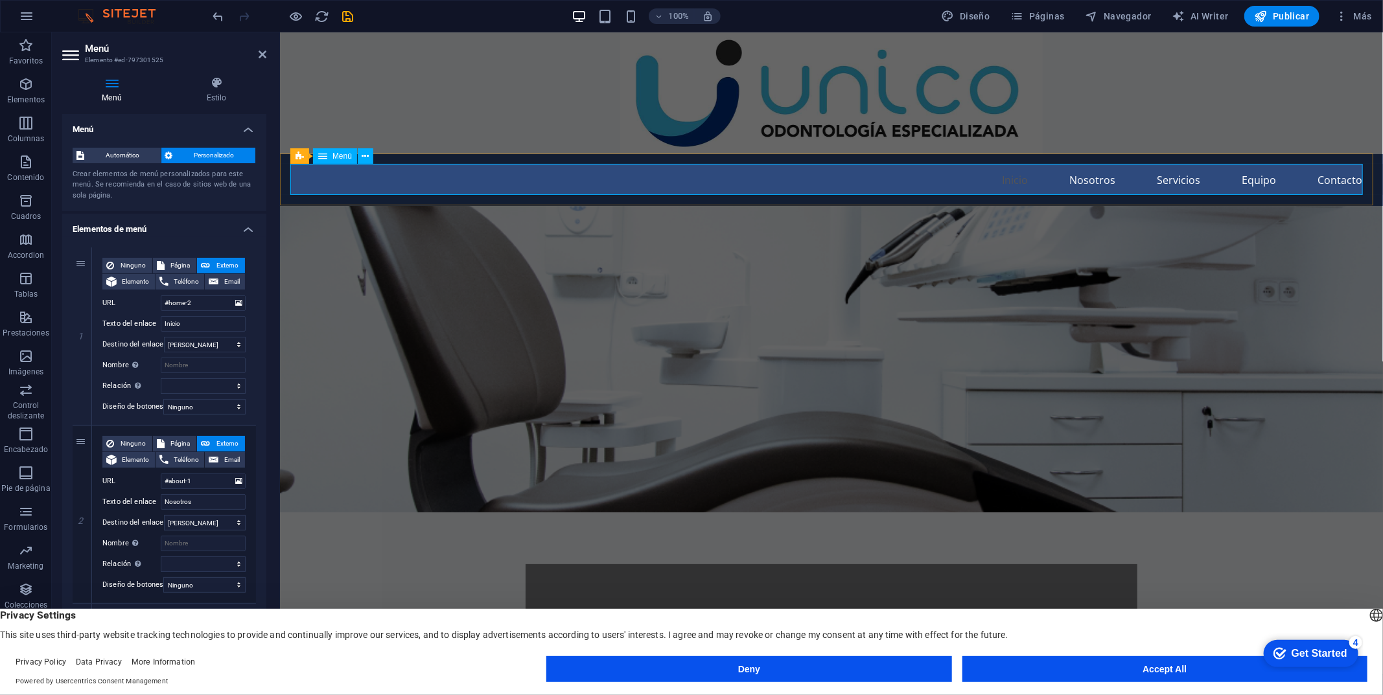
click at [1260, 178] on nav "Inicio Nosotros Servicios Equipo Contacto" at bounding box center [831, 179] width 1082 height 31
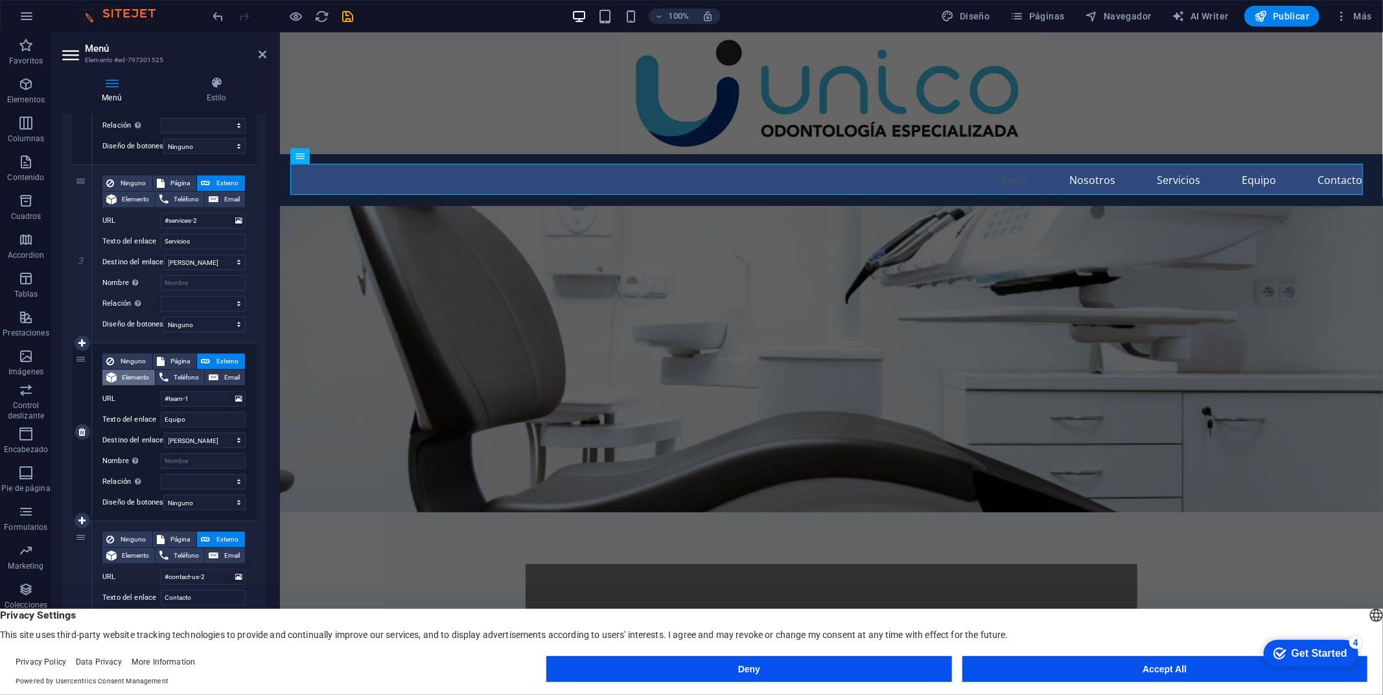
scroll to position [516, 0]
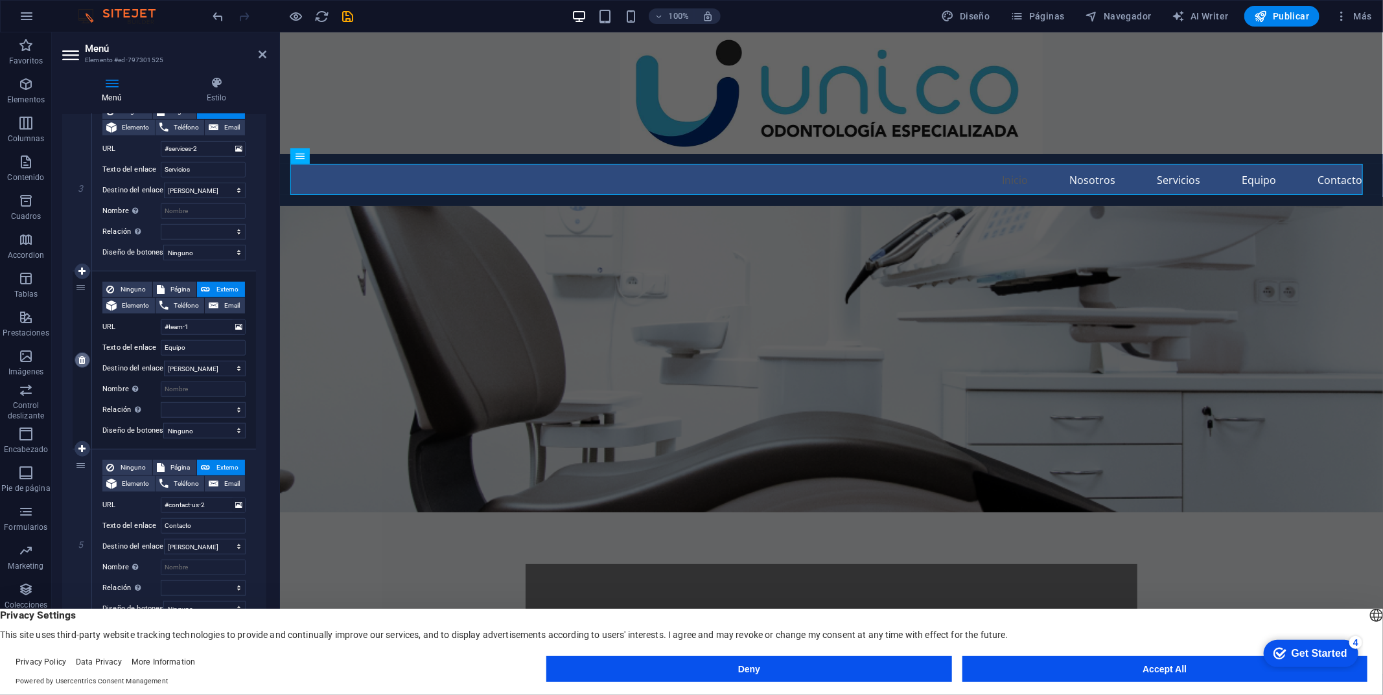
click at [86, 357] on link at bounding box center [83, 361] width 16 height 16
select select
type input "#contact-us-2"
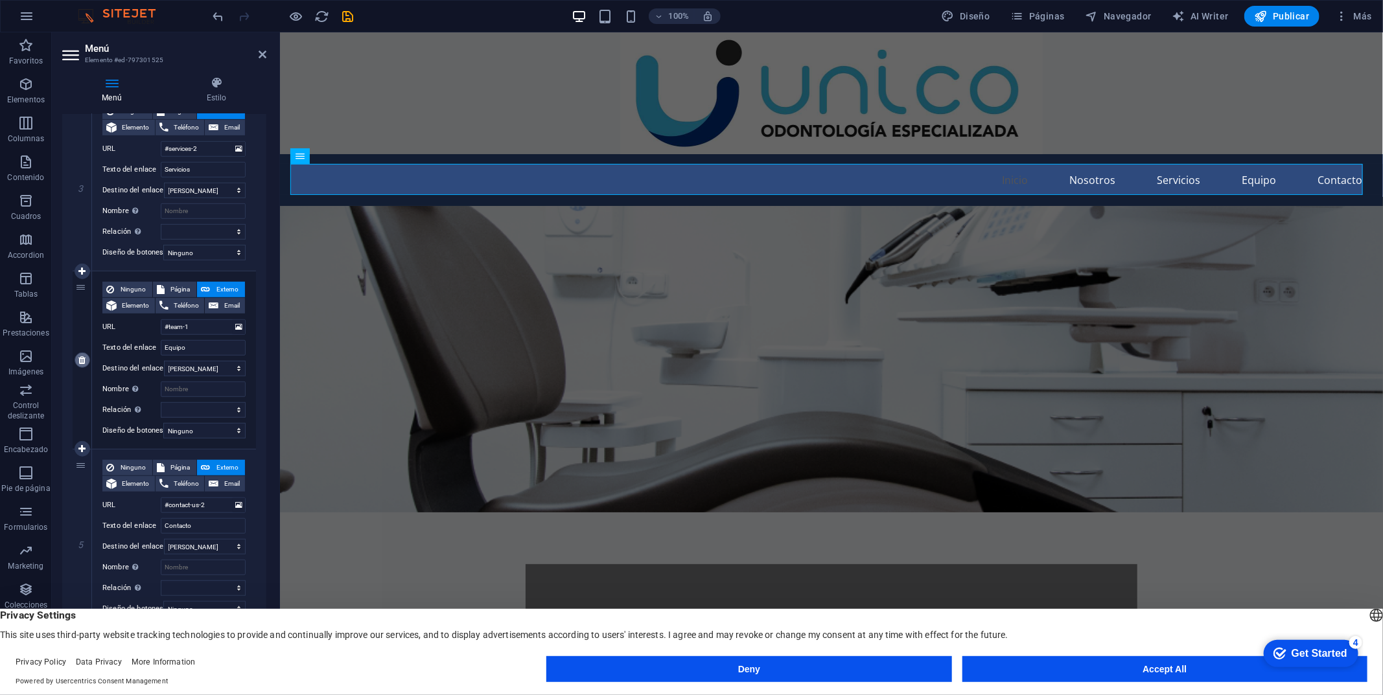
type input "Contacto"
select select
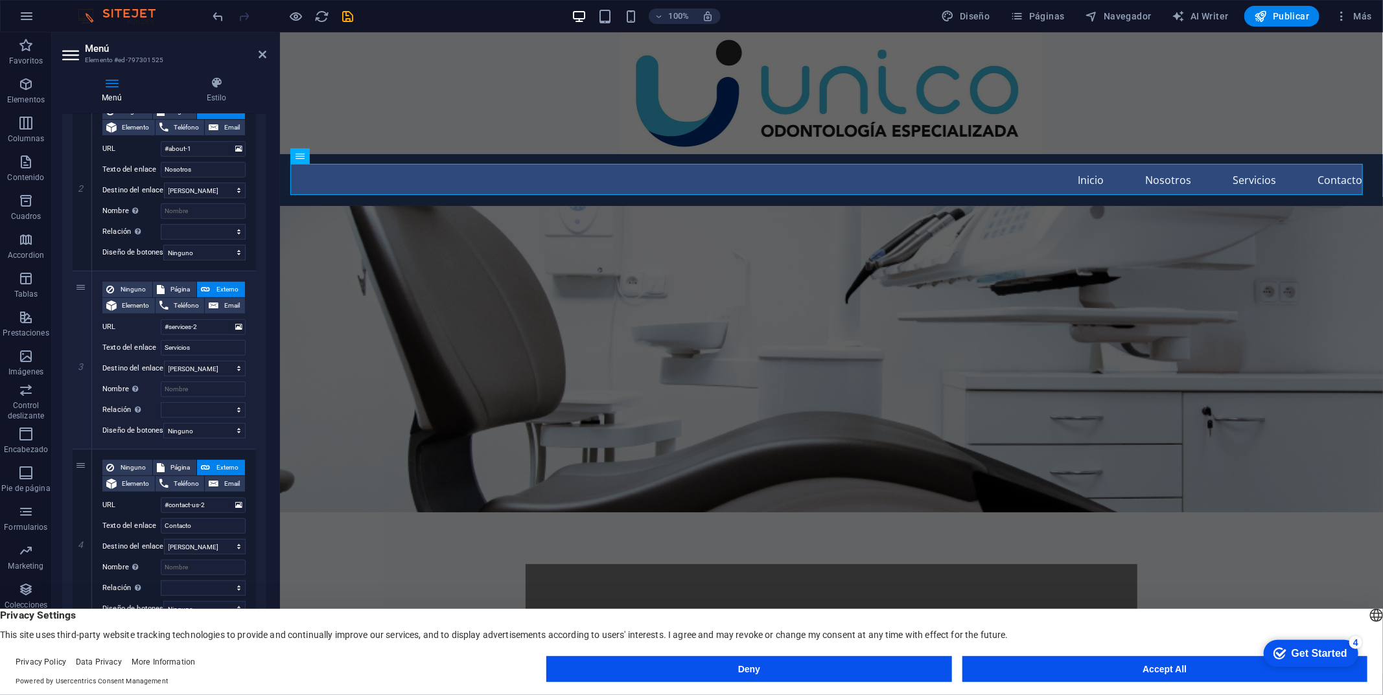
click at [826, 246] on figure at bounding box center [830, 358] width 1103 height 307
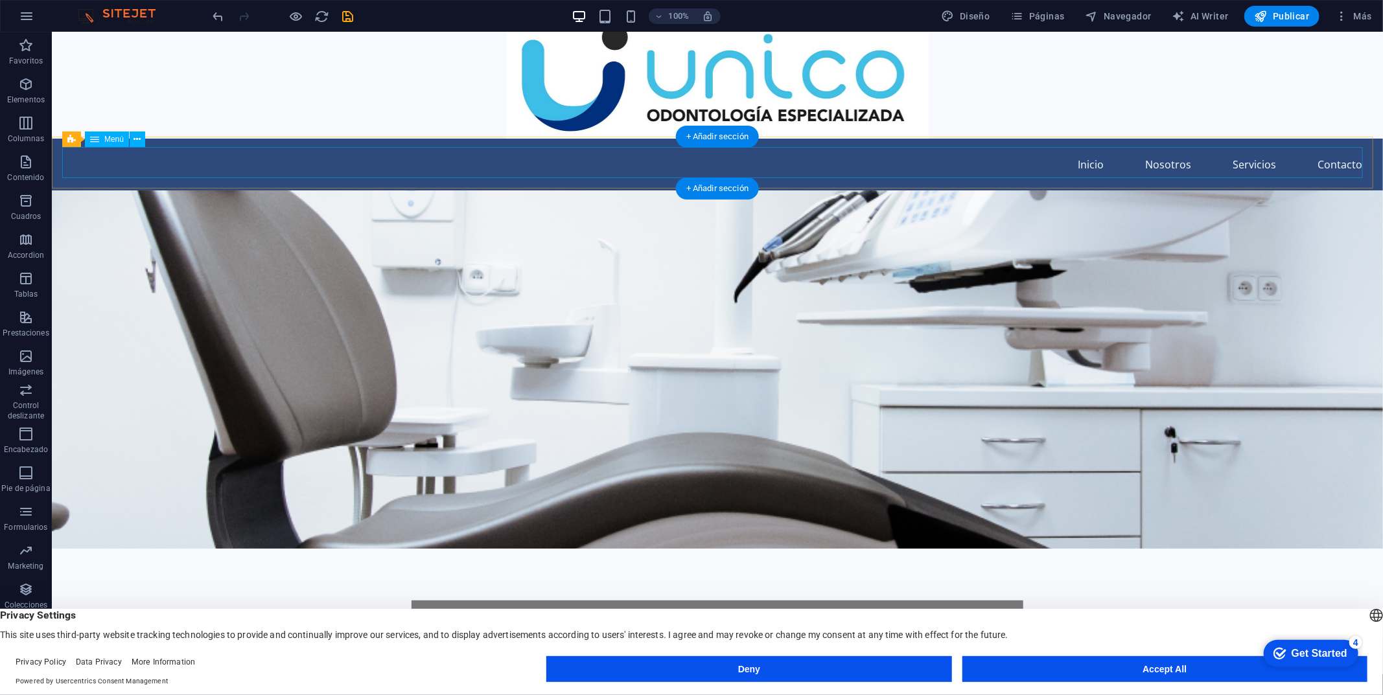
scroll to position [0, 0]
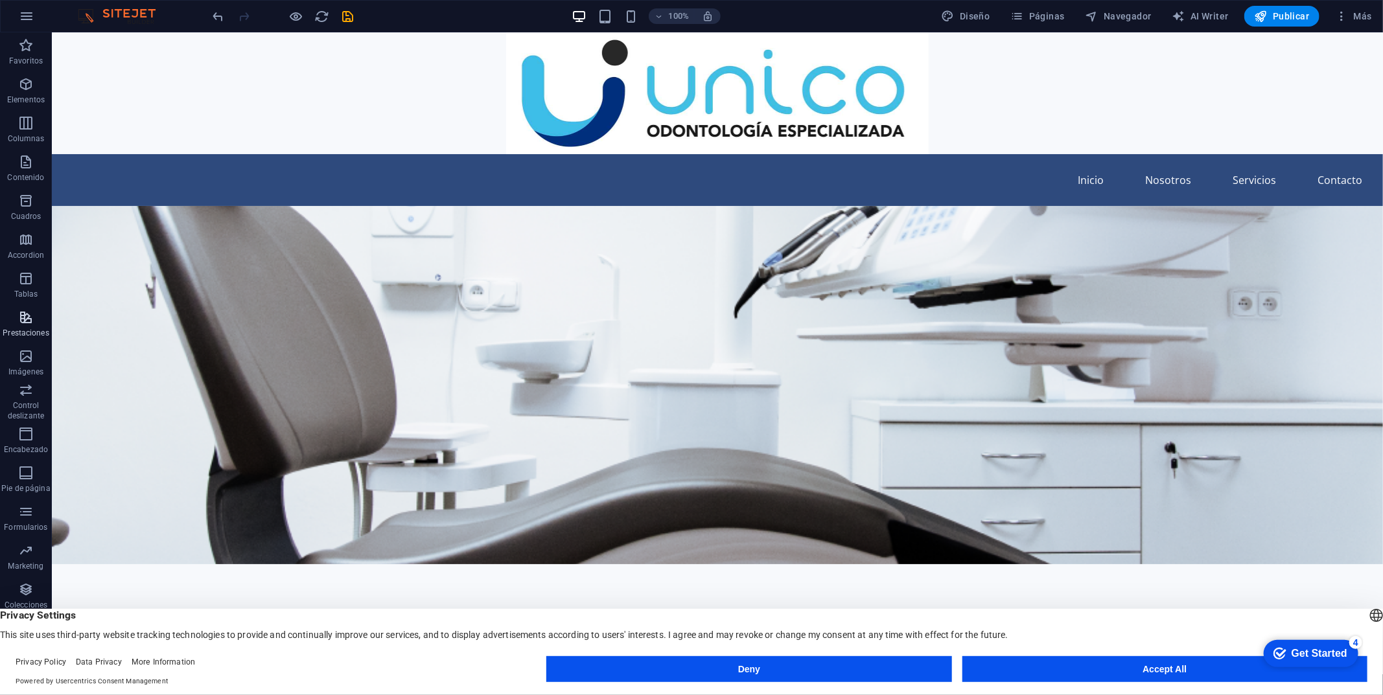
click at [30, 333] on p "Prestaciones" at bounding box center [26, 333] width 46 height 10
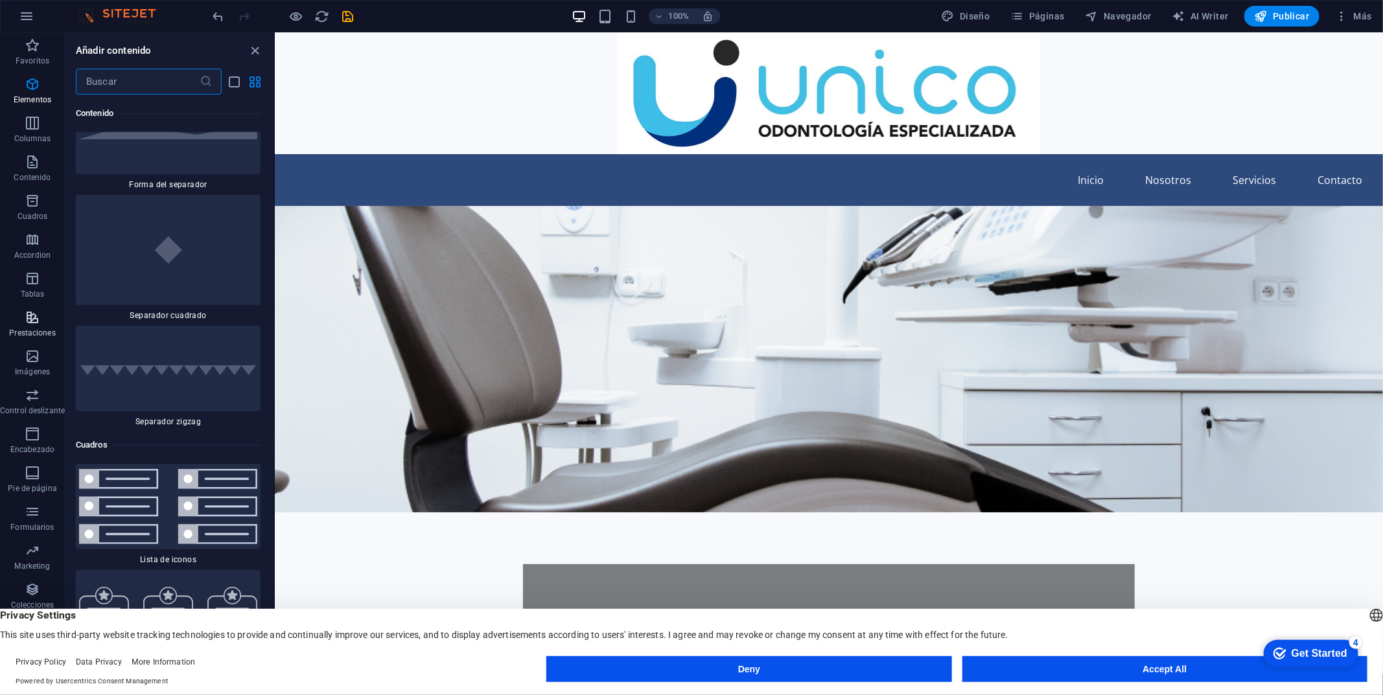
scroll to position [9089, 0]
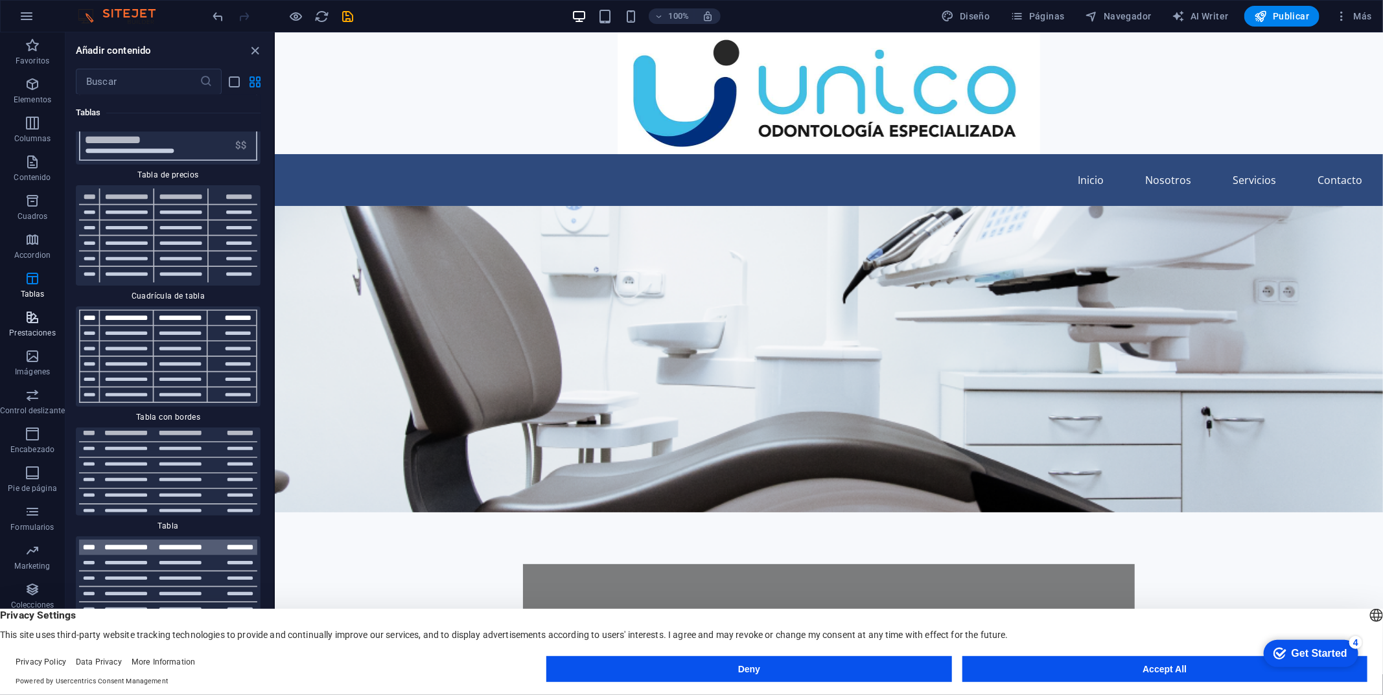
click at [38, 325] on span "Prestaciones" at bounding box center [32, 325] width 65 height 31
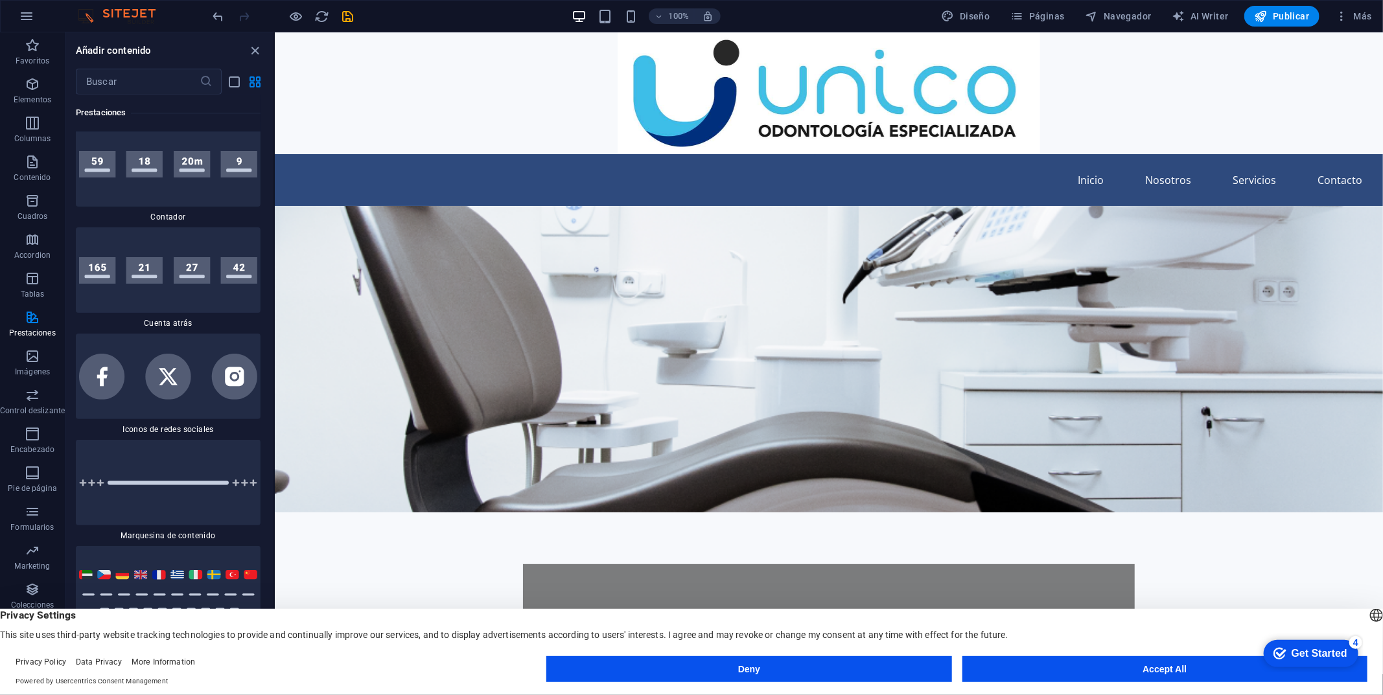
scroll to position [11564, 0]
drag, startPoint x: 186, startPoint y: 342, endPoint x: 126, endPoint y: 309, distance: 67.9
click at [186, 355] on img at bounding box center [168, 377] width 178 height 45
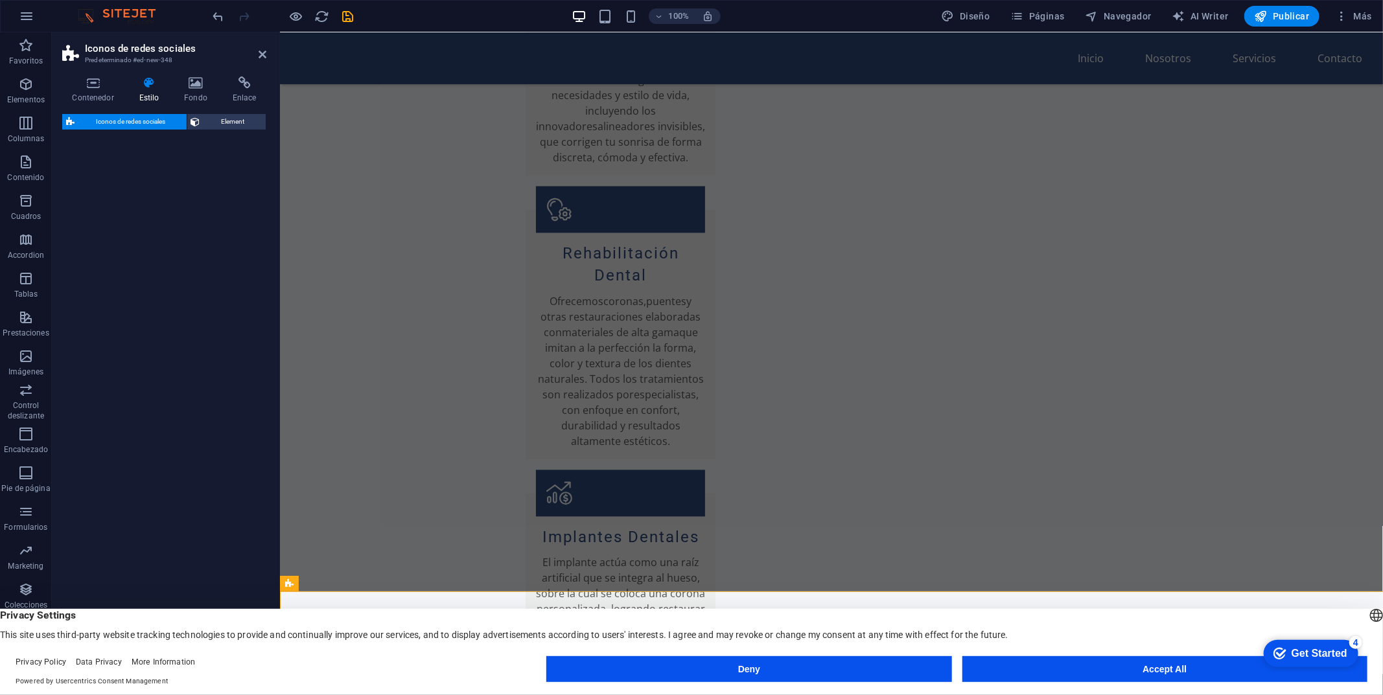
scroll to position [1541, 0]
select select "rem"
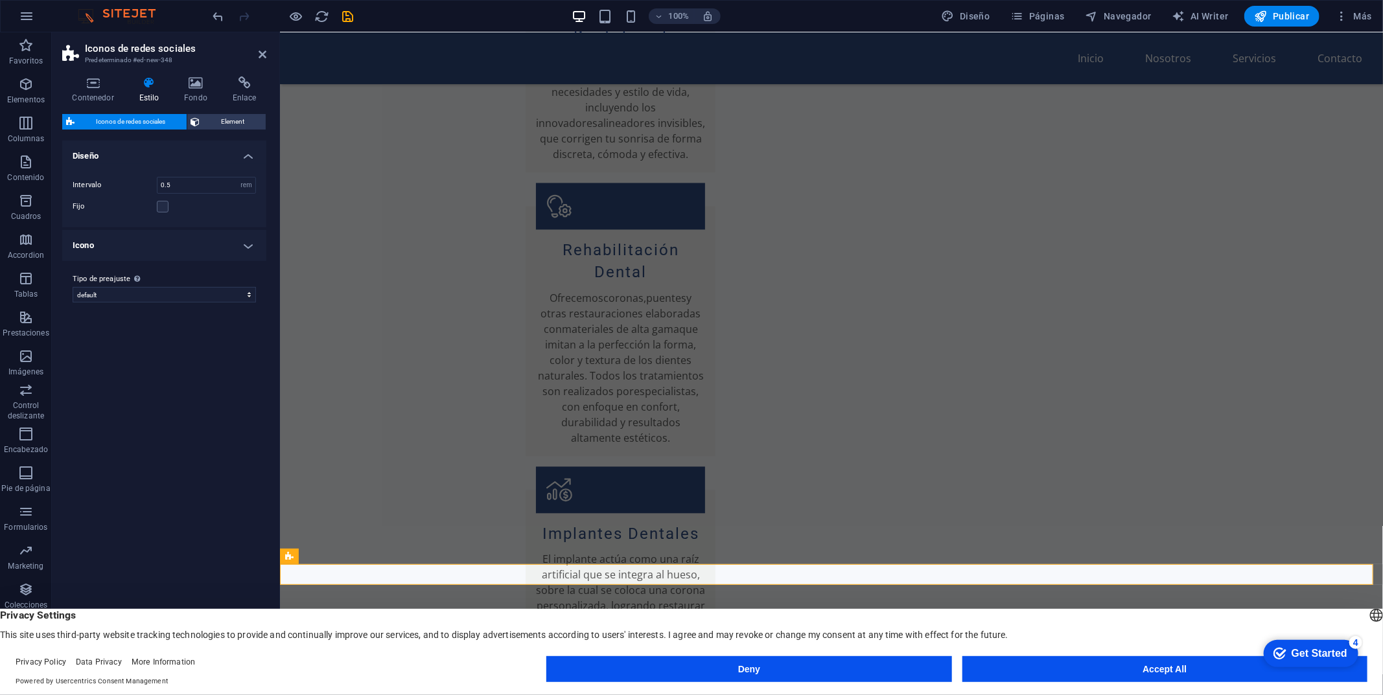
scroll to position [1569, 0]
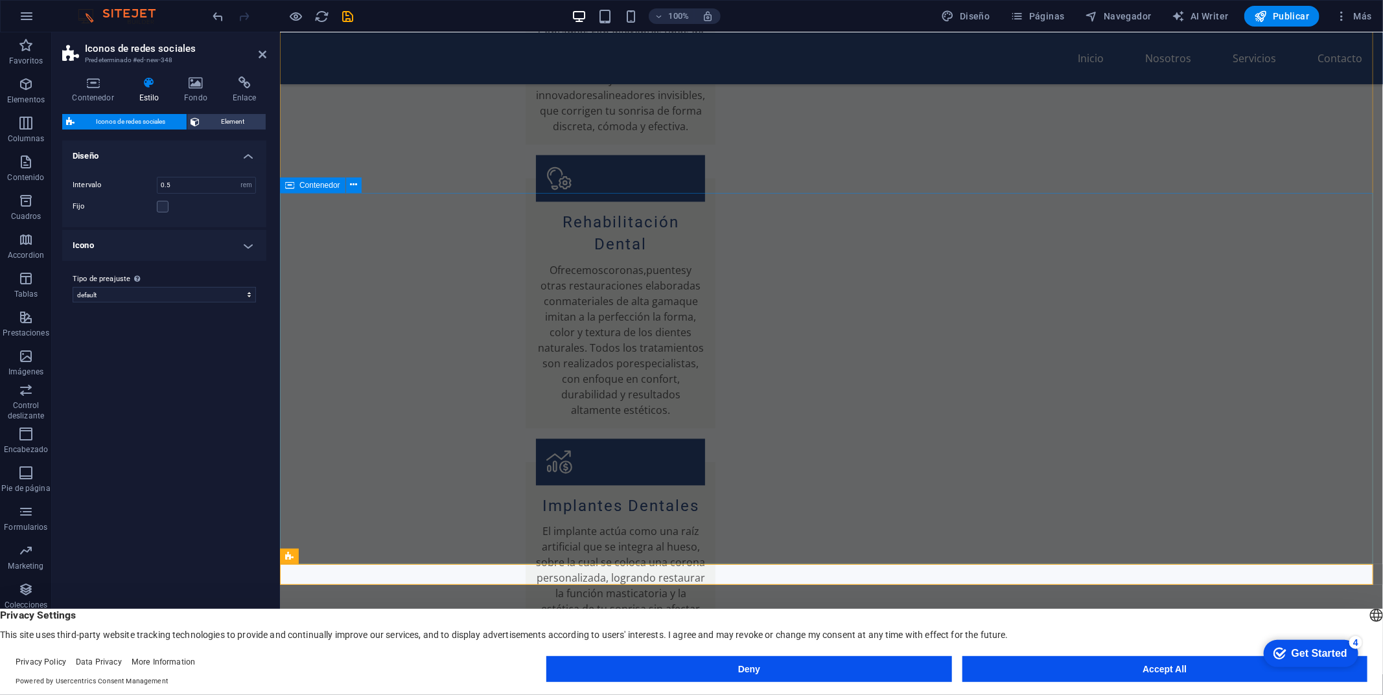
drag, startPoint x: 962, startPoint y: 574, endPoint x: 1004, endPoint y: 208, distance: 368.5
click at [1004, 208] on div "Inicio Nosotros Servicios Contacto Bienvenido a Clínica UNICO Tu sonrisa, nuest…" at bounding box center [830, 573] width 1103 height 4221
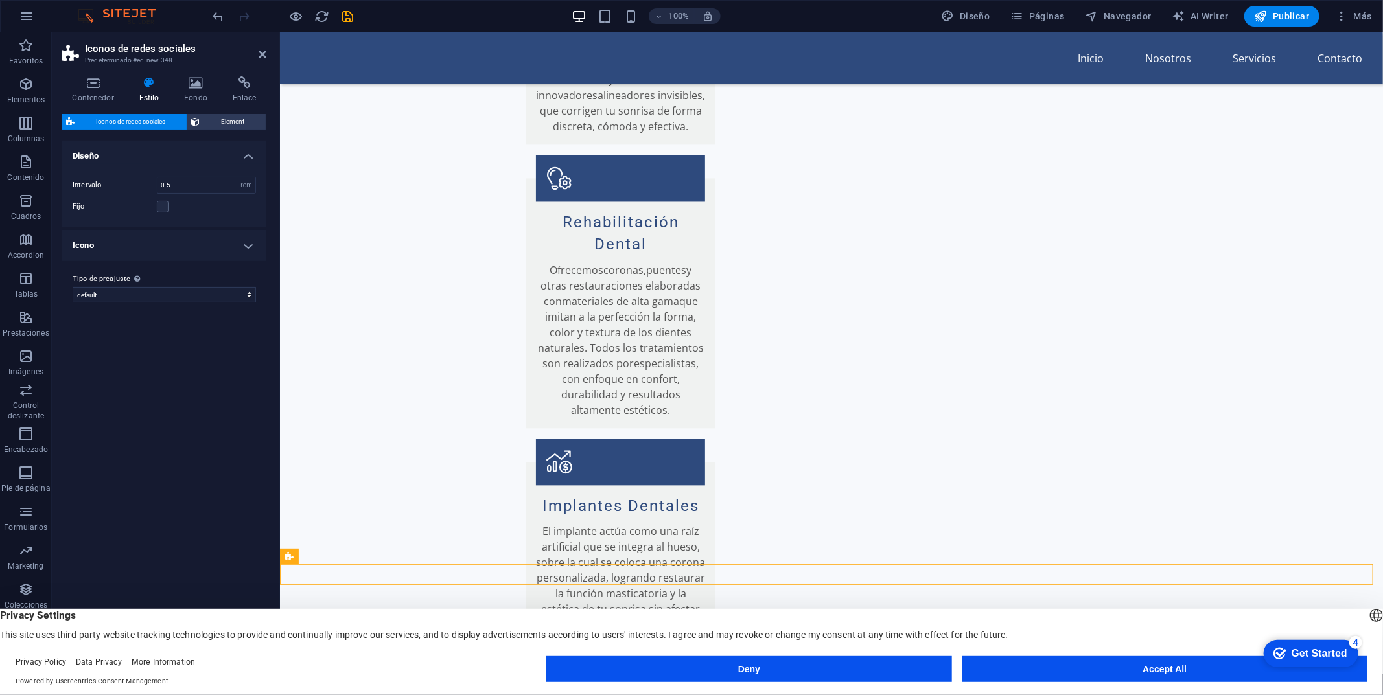
drag, startPoint x: 837, startPoint y: 573, endPoint x: 699, endPoint y: 569, distance: 138.1
click at [399, 553] on icon at bounding box center [398, 557] width 7 height 14
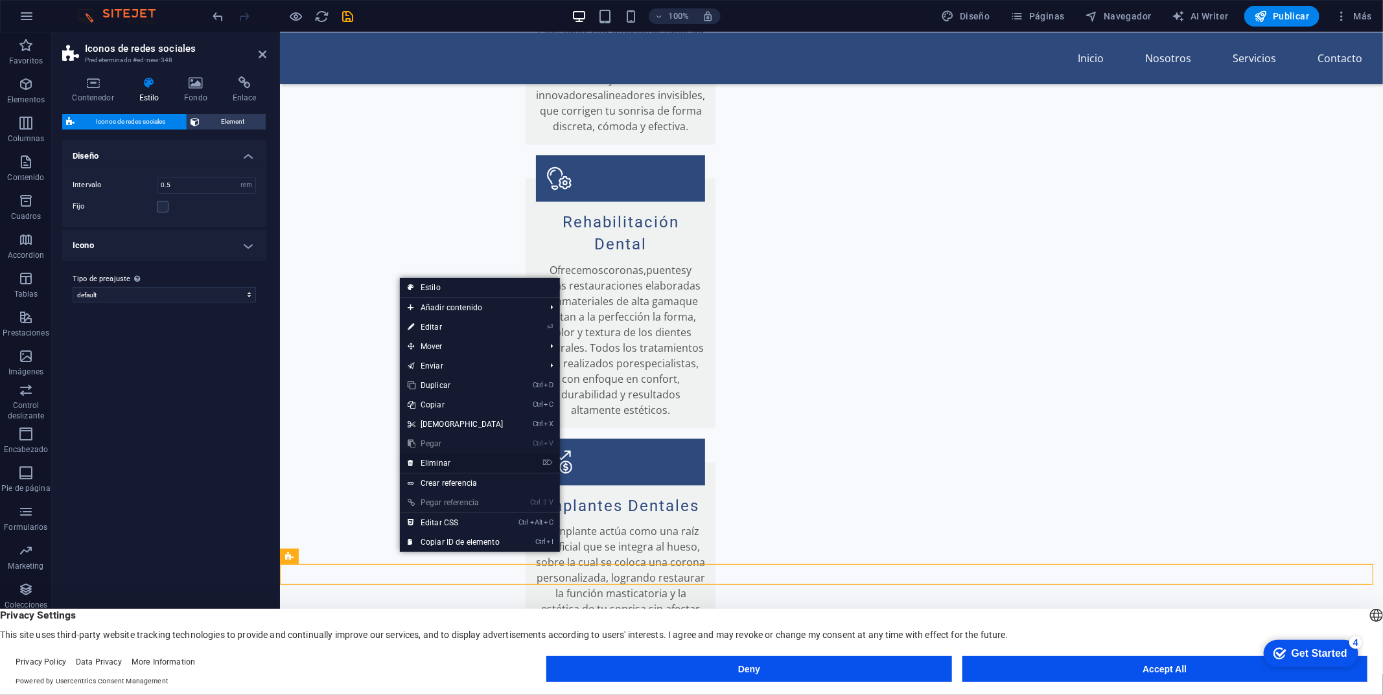
click at [437, 459] on link "⌦ Eliminar" at bounding box center [455, 463] width 111 height 19
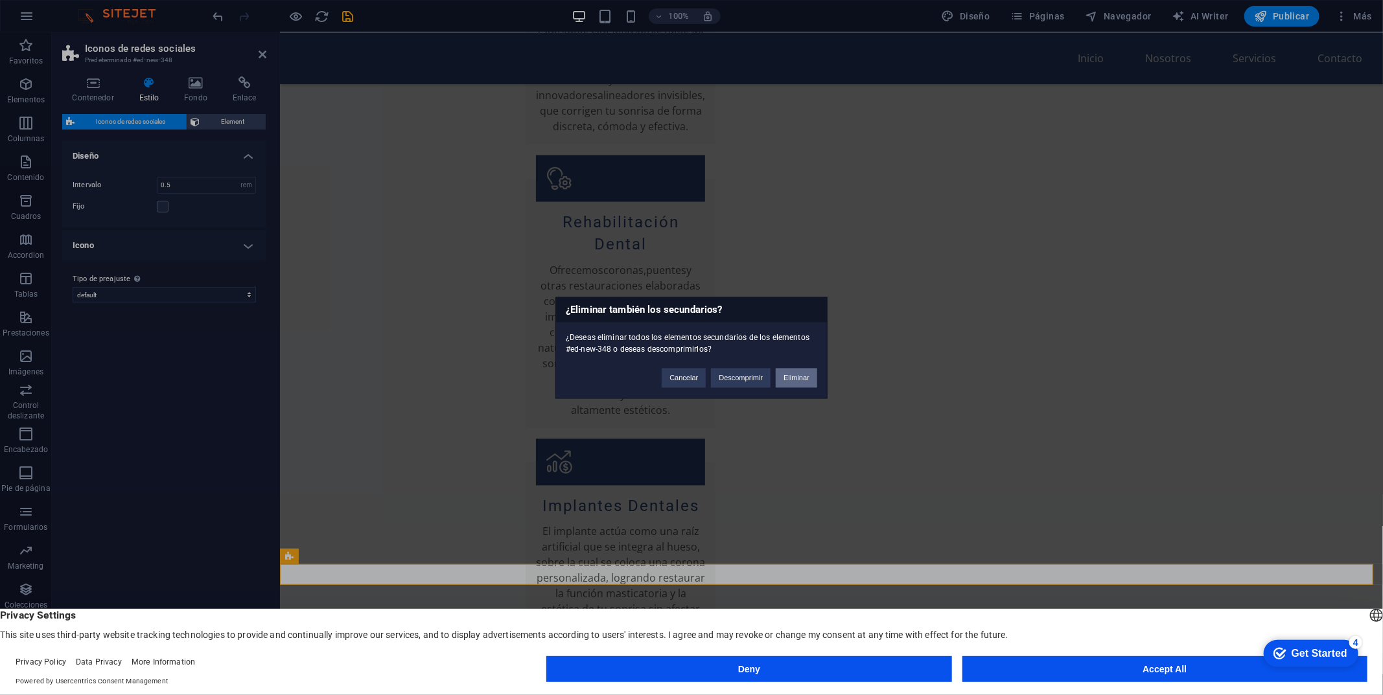
click at [804, 372] on button "Eliminar" at bounding box center [796, 377] width 41 height 19
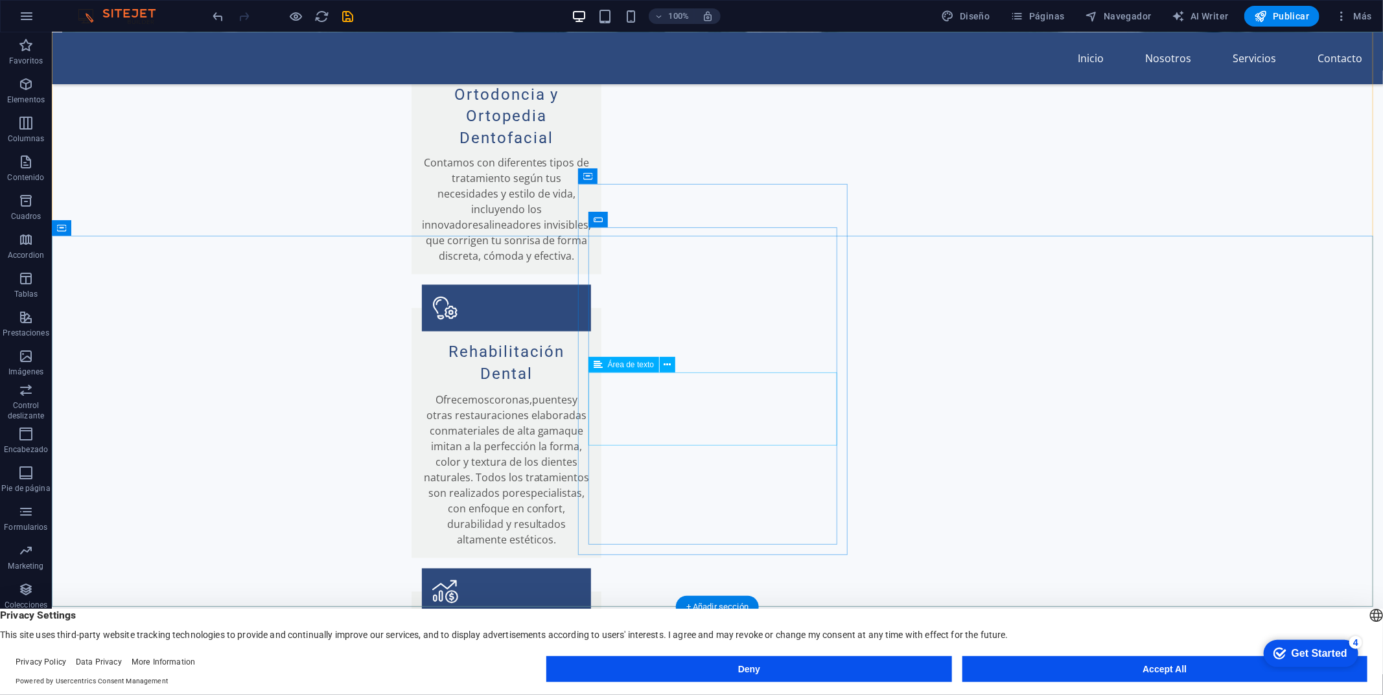
scroll to position [1538, 0]
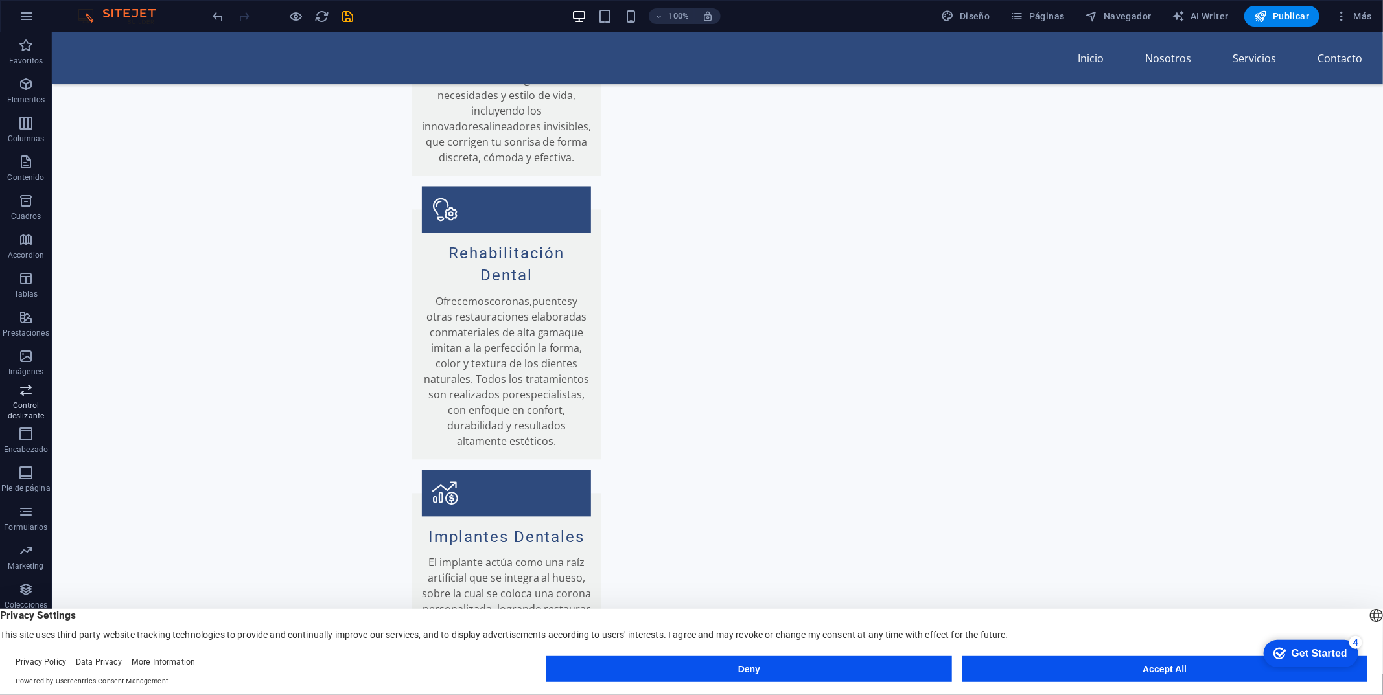
click at [27, 410] on p "Control deslizante" at bounding box center [26, 410] width 52 height 21
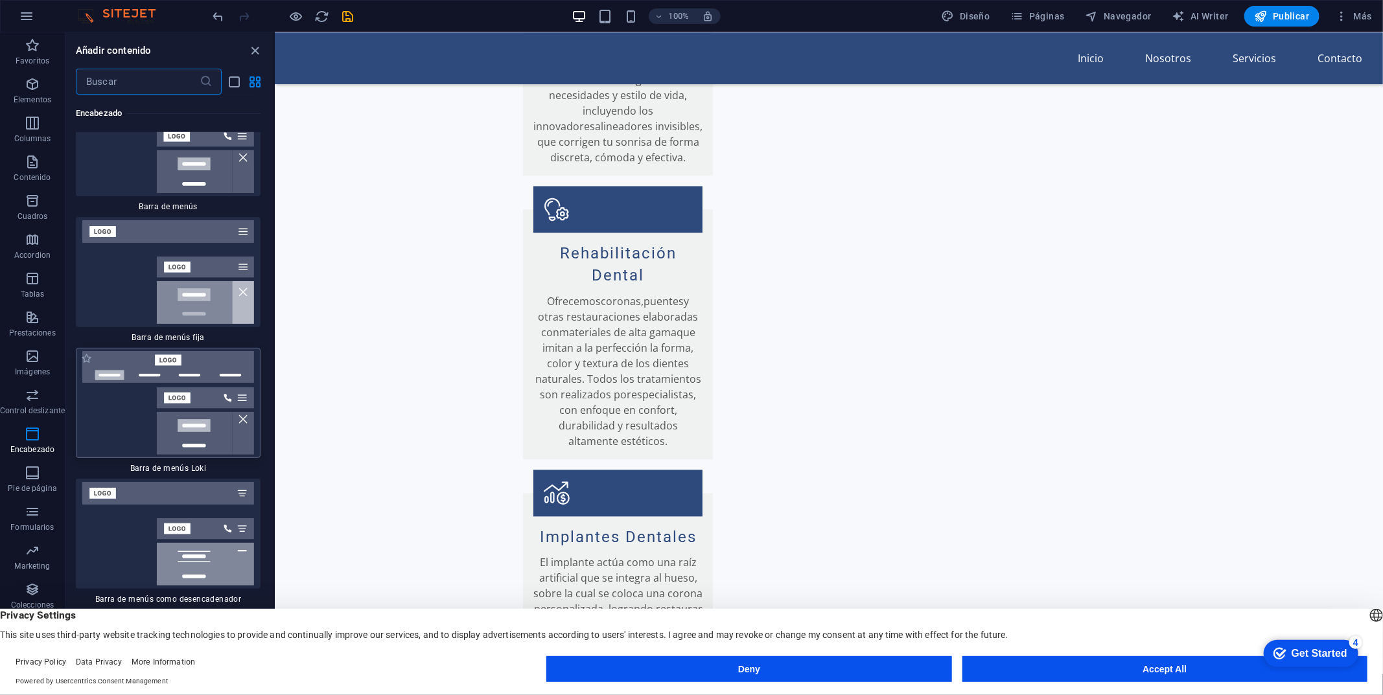
scroll to position [15850, 0]
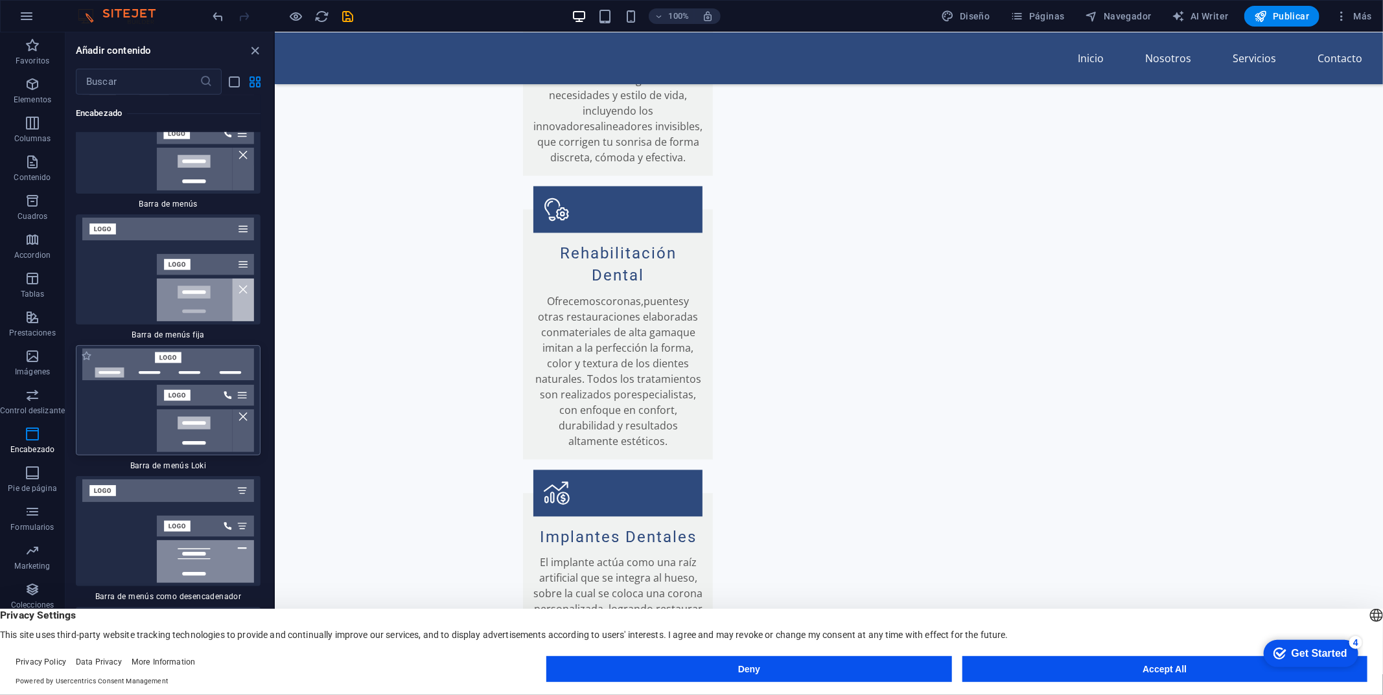
click at [182, 349] on img at bounding box center [168, 401] width 178 height 104
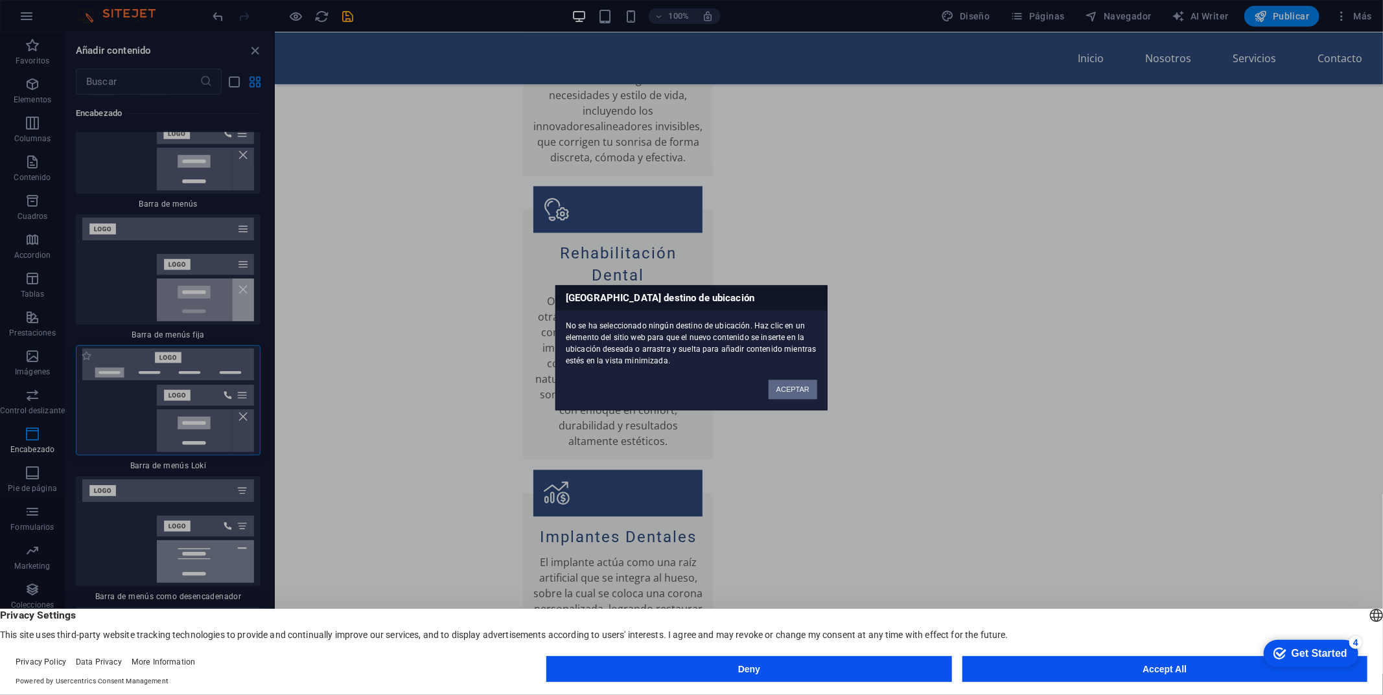
scroll to position [16047, 0]
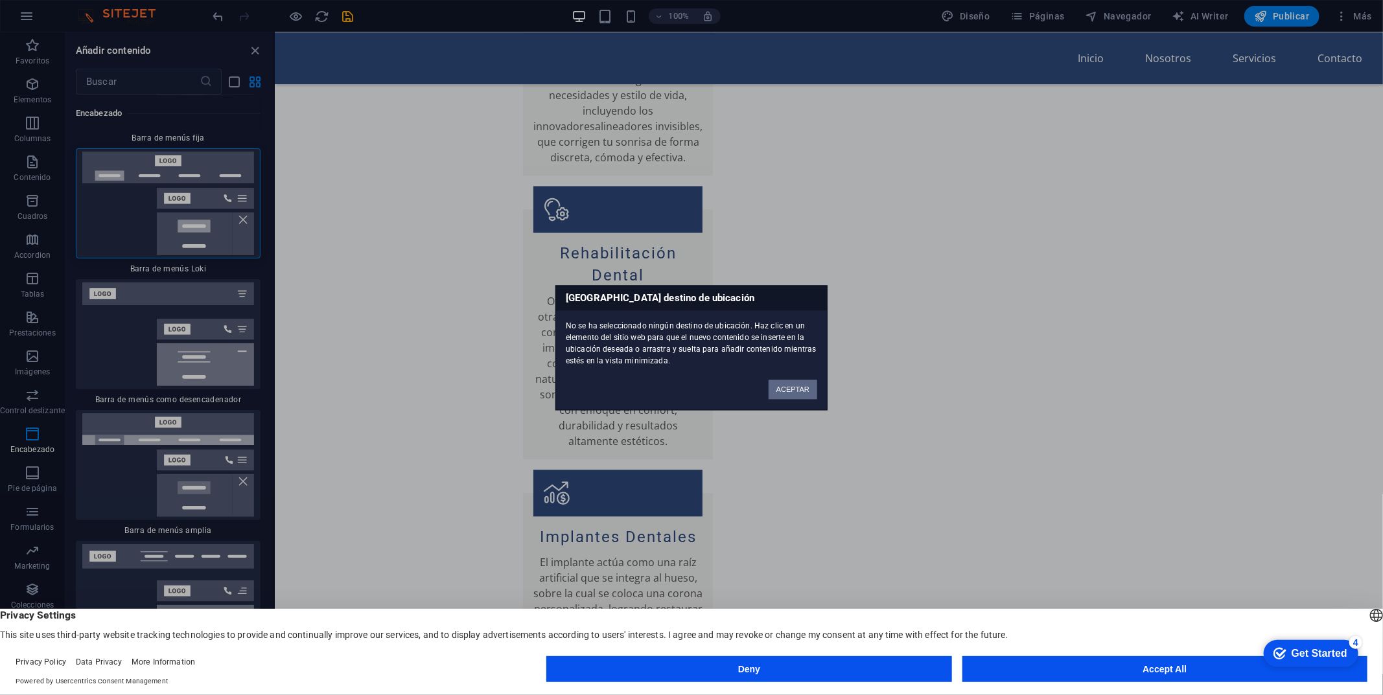
click at [794, 388] on button "ACEPTAR" at bounding box center [793, 389] width 49 height 19
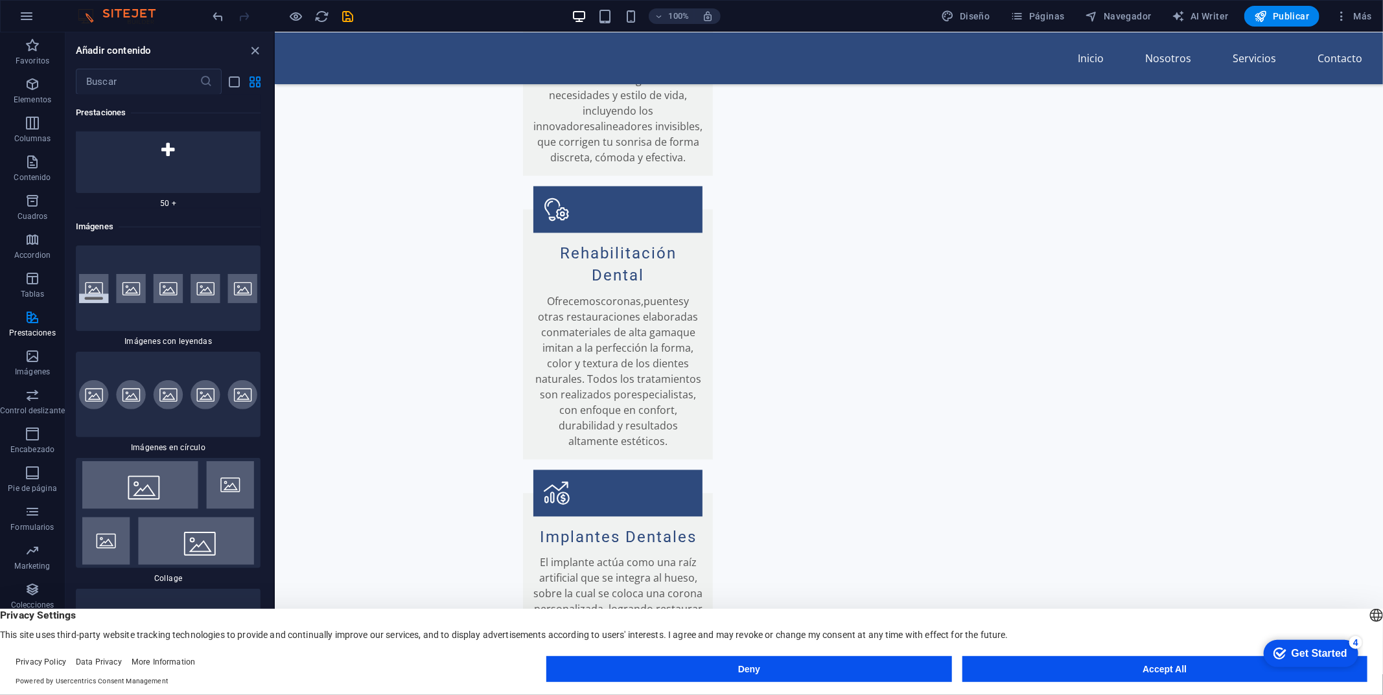
scroll to position [12903, 0]
click at [1290, 16] on span "Publicar" at bounding box center [1282, 16] width 55 height 13
